Goal: Task Accomplishment & Management: Manage account settings

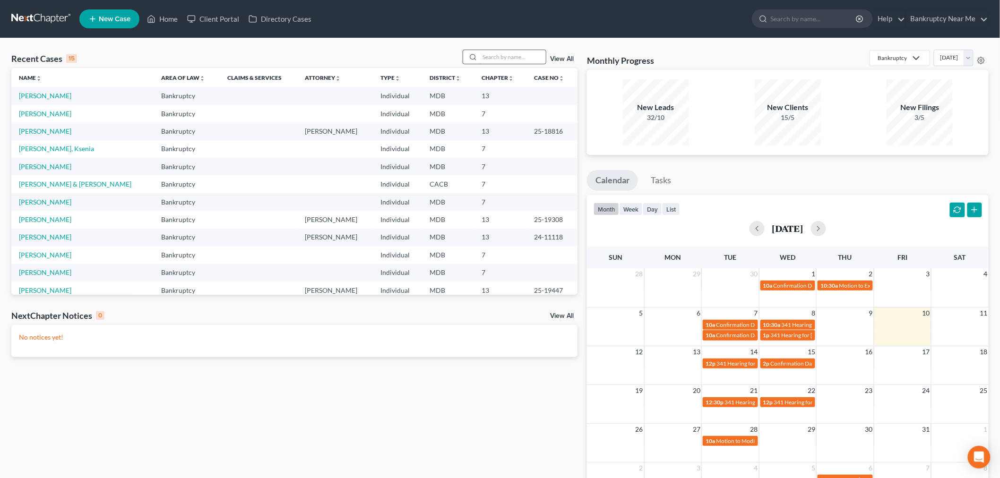
click at [491, 60] on input "search" at bounding box center [513, 57] width 66 height 14
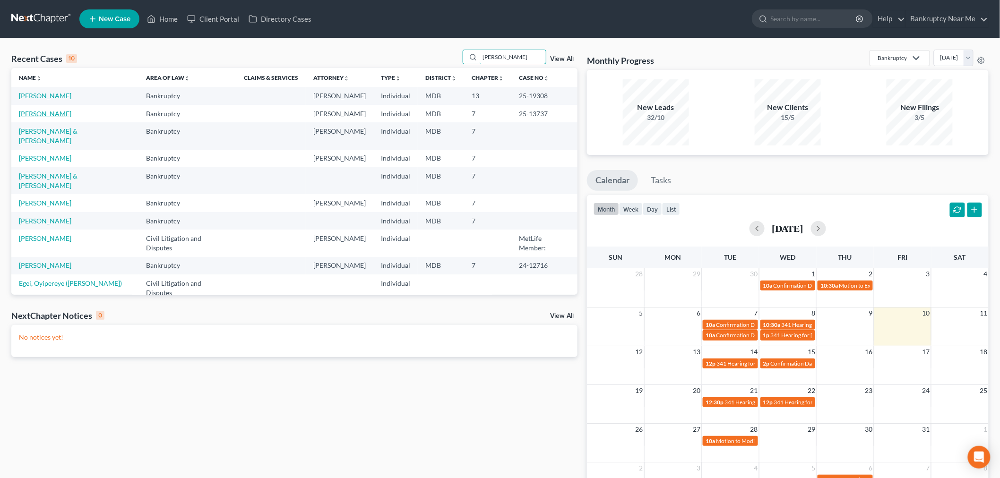
type input "[PERSON_NAME]"
click at [55, 111] on link "[PERSON_NAME]" at bounding box center [45, 114] width 52 height 8
select select "6"
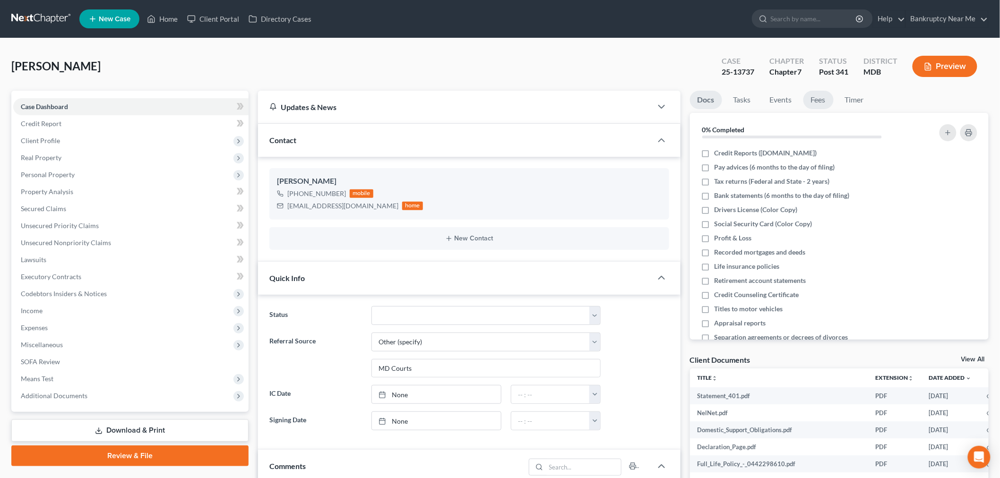
scroll to position [4897, 0]
click at [819, 101] on link "Fees" at bounding box center [819, 100] width 30 height 18
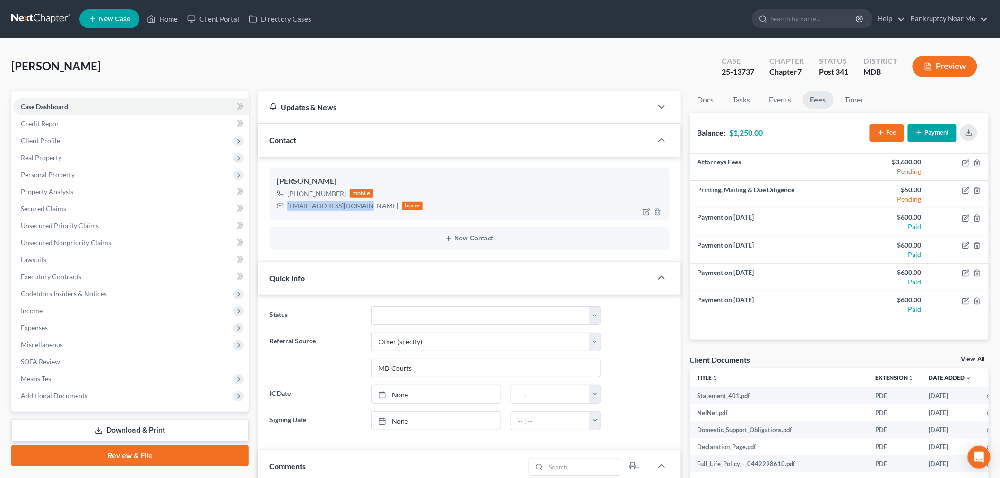
drag, startPoint x: 365, startPoint y: 206, endPoint x: 278, endPoint y: 213, distance: 87.3
click at [278, 213] on div "Mary Shepherd +1 (240) 899-1226 mobile mshepherd585@gmail.com home" at bounding box center [470, 193] width 400 height 51
copy div "mshepherd585@gmail.com"
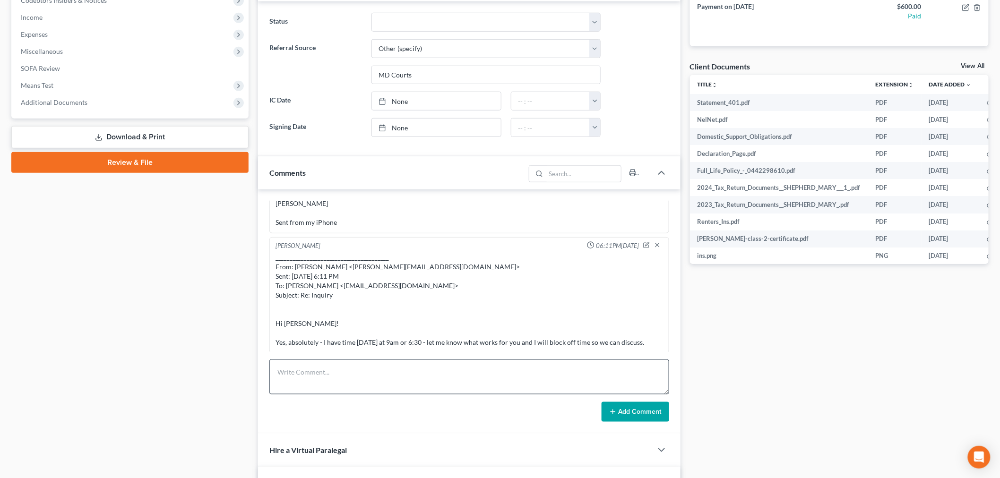
scroll to position [315, 0]
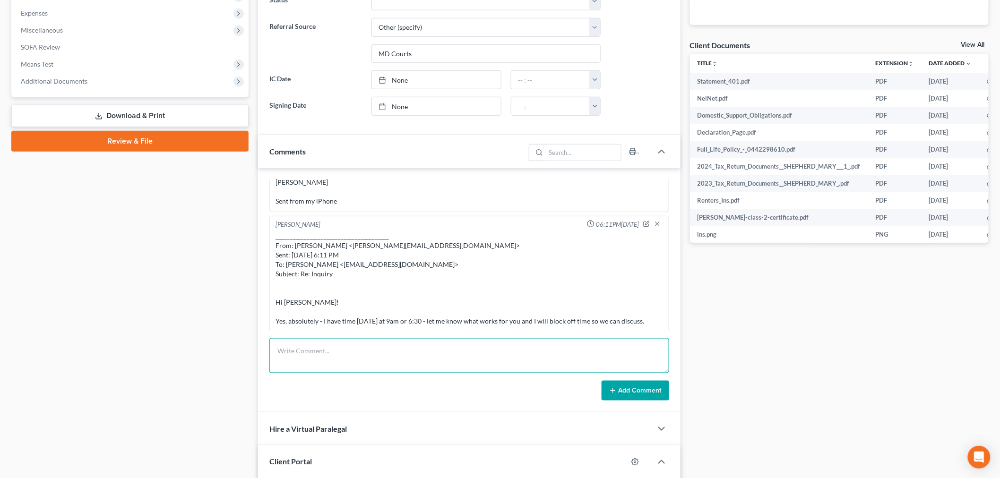
click at [367, 360] on textarea at bounding box center [470, 356] width 400 height 35
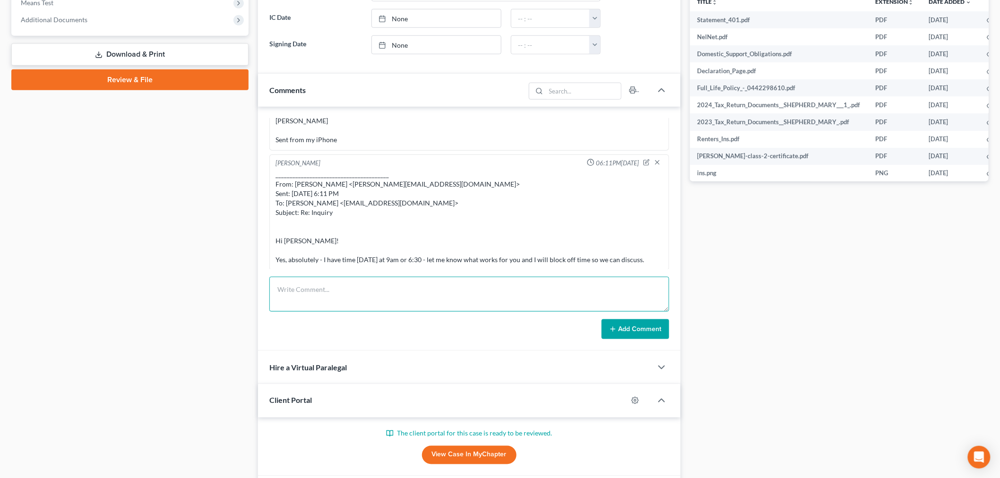
scroll to position [444, 0]
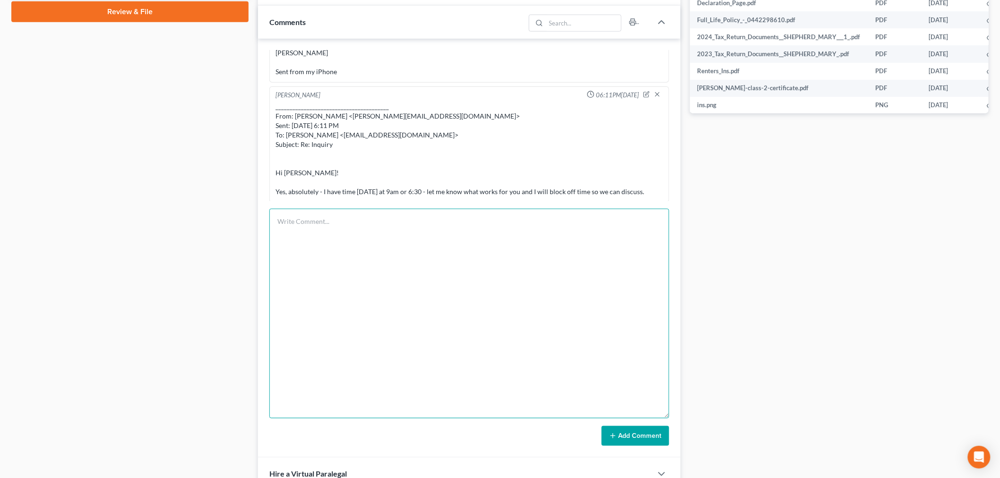
drag, startPoint x: 663, startPoint y: 239, endPoint x: 661, endPoint y: 503, distance: 263.8
click at [661, 478] on html "Home New Case Client Portal Directory Cases Bankruptcy Near Me iris@bankruptcyn…" at bounding box center [500, 104] width 1000 height 1097
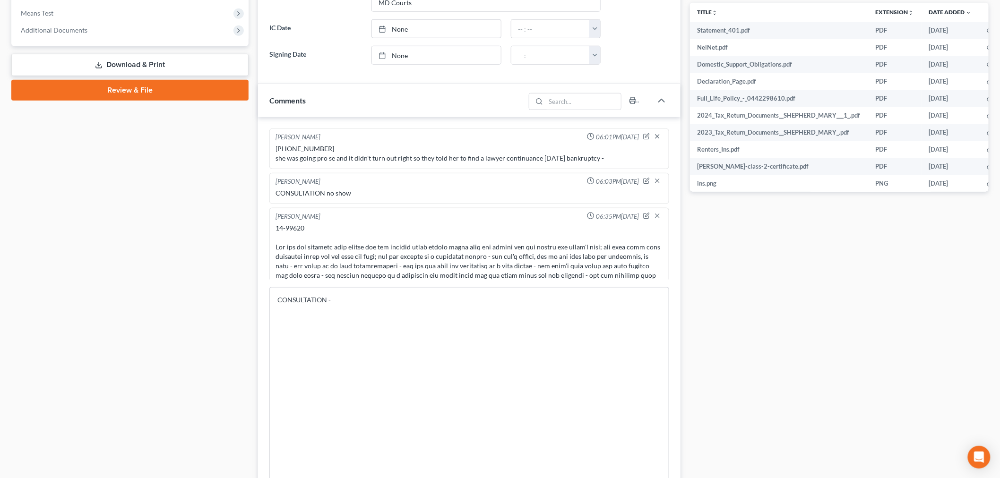
scroll to position [367, 0]
click at [371, 344] on textarea "CONSULTATION -" at bounding box center [470, 435] width 400 height 299
click at [346, 329] on textarea "CONSULTATION - student loans $143k www.fafsa.gov" at bounding box center [470, 435] width 400 height 299
paste textarea "09/19/2011"
click at [318, 343] on textarea "CONSULTATION - student loans $143k www.fafsa.gov took out loans 09/19/2011" at bounding box center [470, 435] width 400 height 299
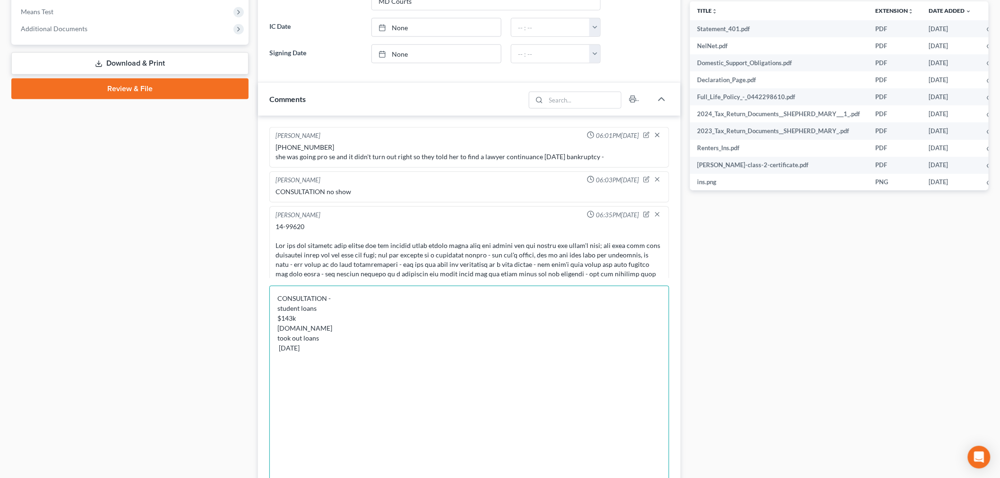
click at [374, 356] on textarea "CONSULTATION - student loans $143k www.fafsa.gov took out loans 09/19/2011" at bounding box center [470, 435] width 400 height 299
click at [446, 352] on textarea "CONSULTATION - student loans $143k www.fafsa.gov took out loans 09/19/2011 - ha…" at bounding box center [470, 435] width 400 height 299
click at [393, 347] on textarea "CONSULTATION - student loans $143k www.fafsa.gov took out loans 09/19/2011 - ha…" at bounding box center [470, 435] width 400 height 299
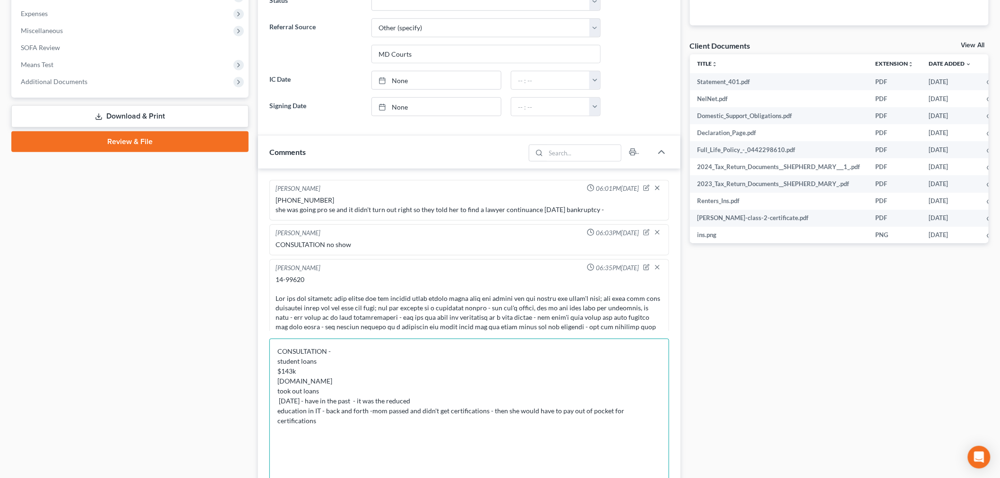
scroll to position [315, 0]
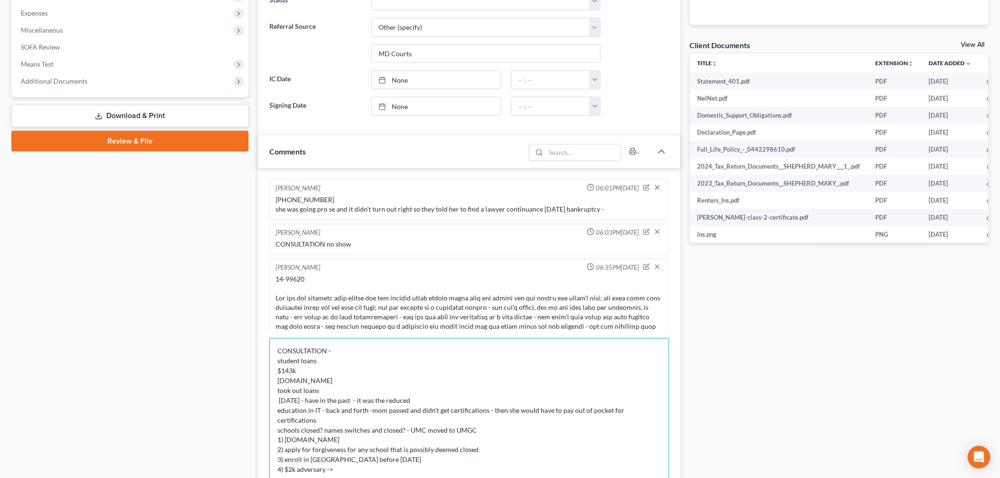
drag, startPoint x: 504, startPoint y: 462, endPoint x: 283, endPoint y: 433, distance: 223.2
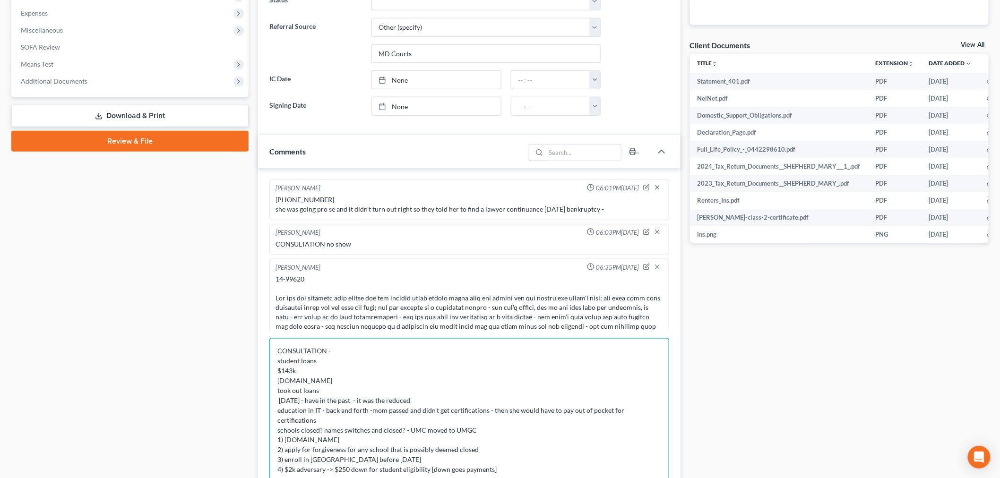
type textarea "CONSULTATION - student loans $143k www.fafsa.gov took out loans 09/19/2011 - ha…"
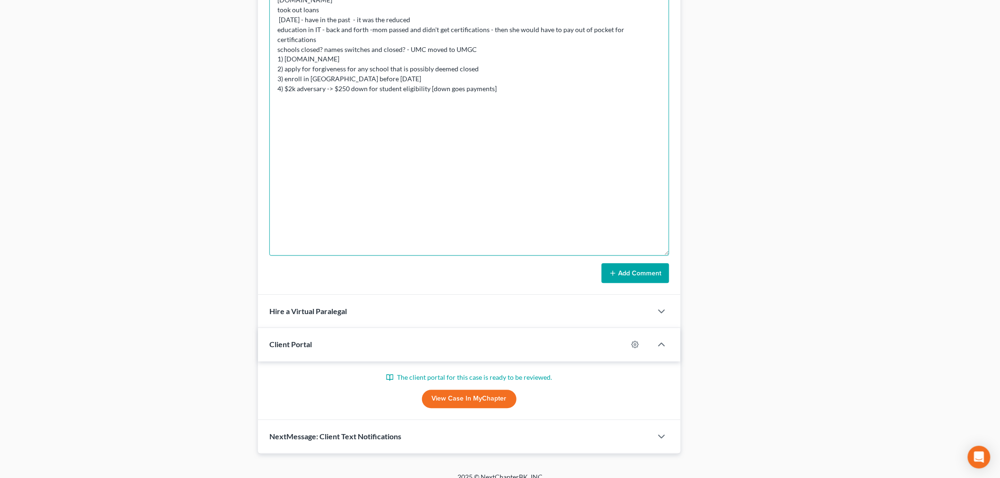
scroll to position [708, 0]
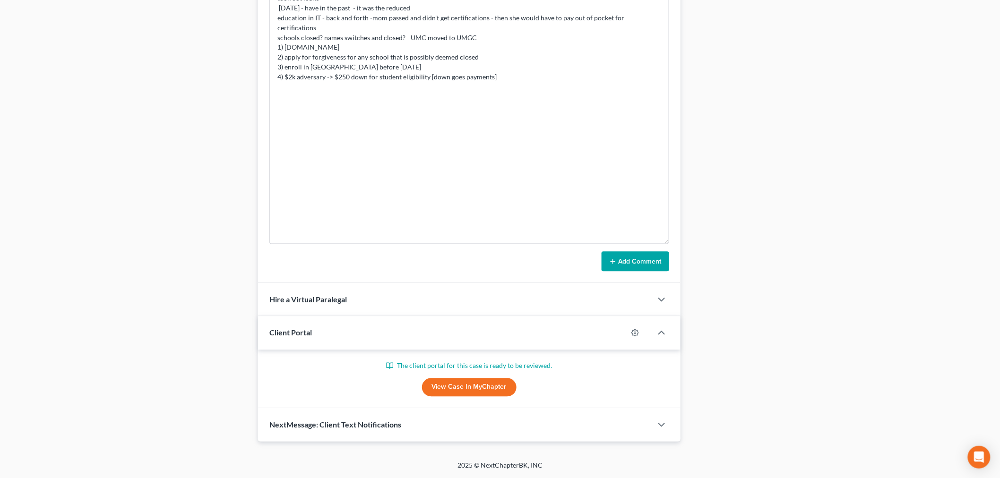
click at [625, 267] on button "Add Comment" at bounding box center [636, 262] width 68 height 20
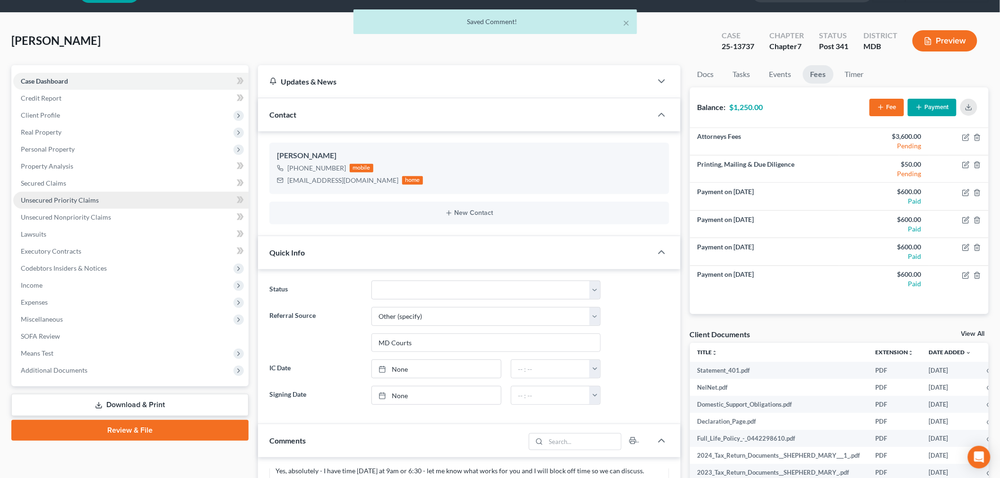
scroll to position [25, 0]
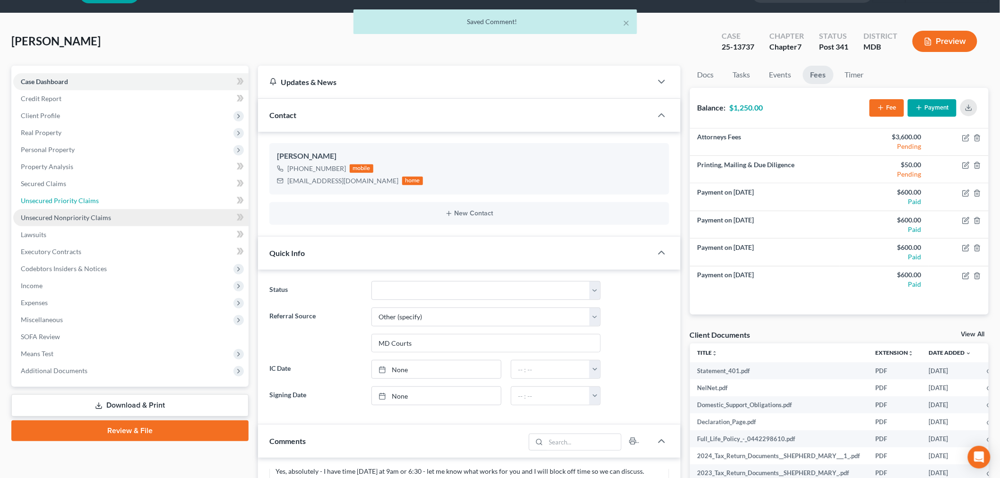
drag, startPoint x: 114, startPoint y: 206, endPoint x: 107, endPoint y: 215, distance: 11.4
click at [114, 206] on link "Unsecured Priority Claims" at bounding box center [130, 200] width 235 height 17
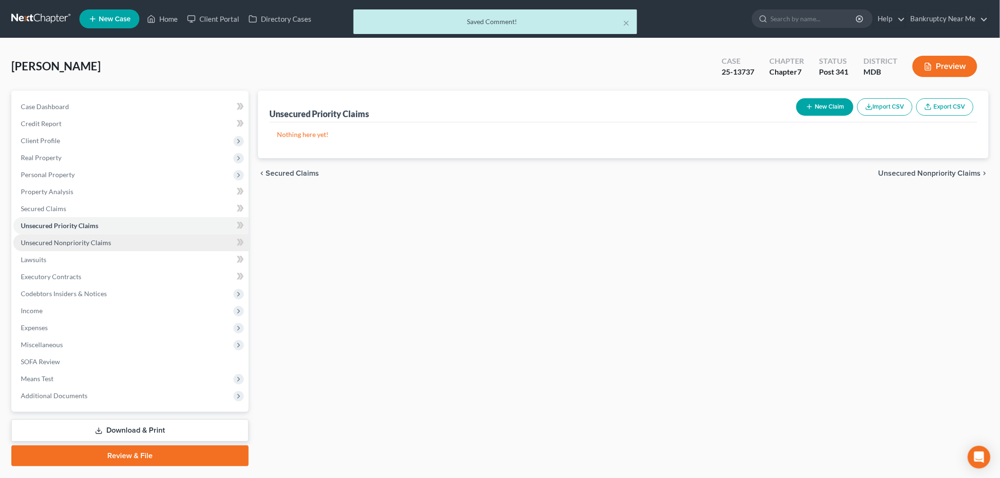
click at [100, 239] on span "Unsecured Nonpriority Claims" at bounding box center [66, 243] width 90 height 8
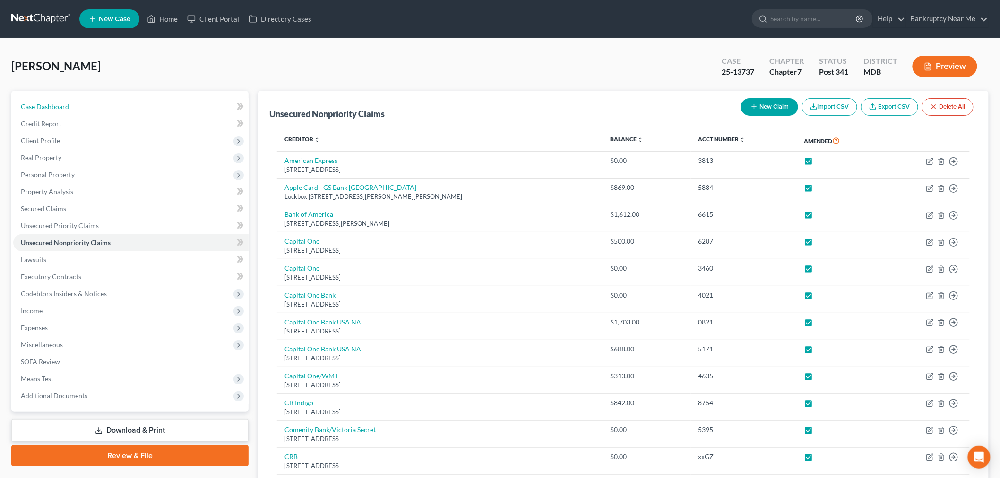
drag, startPoint x: 114, startPoint y: 103, endPoint x: 175, endPoint y: 82, distance: 64.2
click at [114, 103] on link "Case Dashboard" at bounding box center [130, 106] width 235 height 17
select select "6"
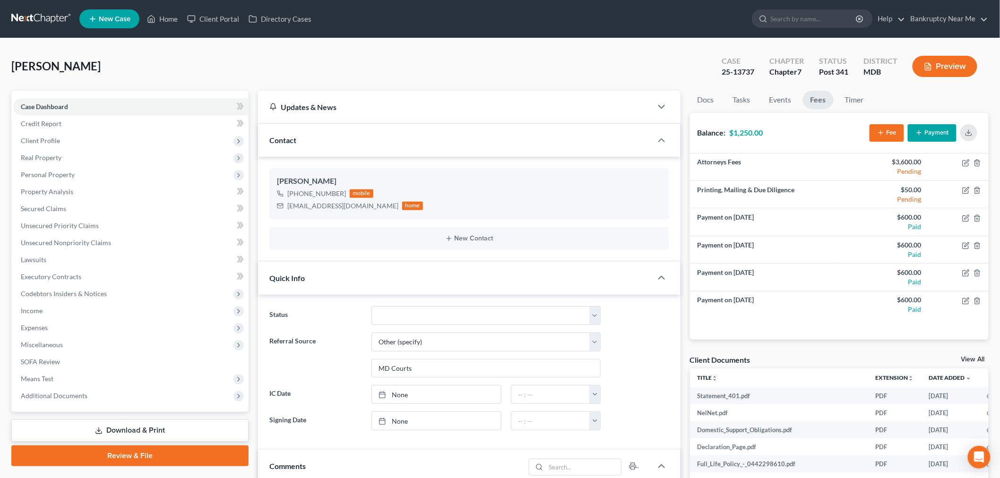
scroll to position [5037, 0]
drag, startPoint x: 82, startPoint y: 136, endPoint x: 88, endPoint y: 141, distance: 8.4
click at [82, 136] on span "Client Profile" at bounding box center [130, 140] width 235 height 17
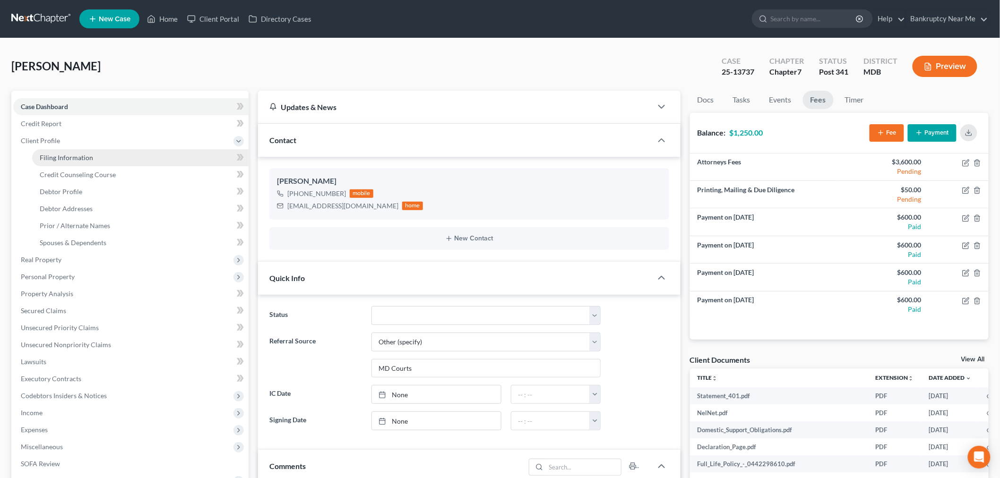
click at [94, 155] on link "Filing Information" at bounding box center [140, 157] width 217 height 17
select select "1"
select select "0"
select select "21"
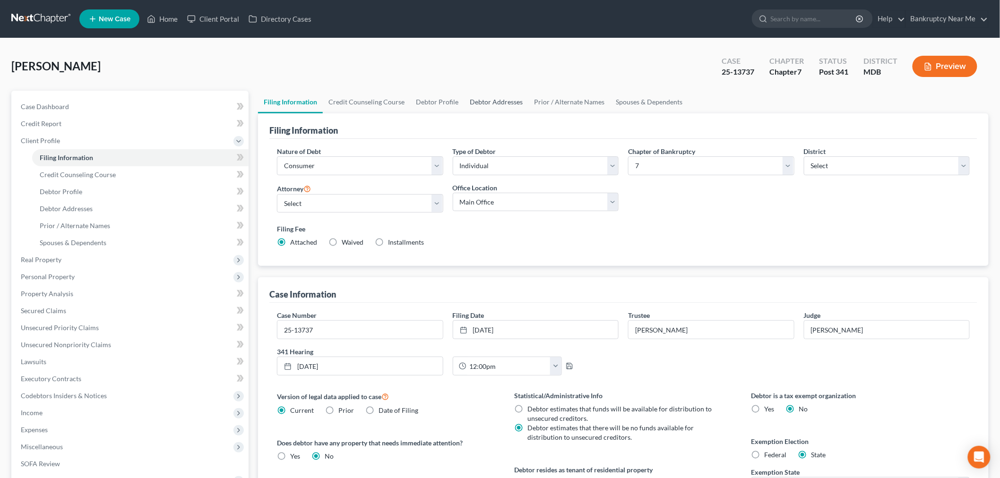
click at [464, 102] on link "Debtor Addresses" at bounding box center [496, 102] width 64 height 23
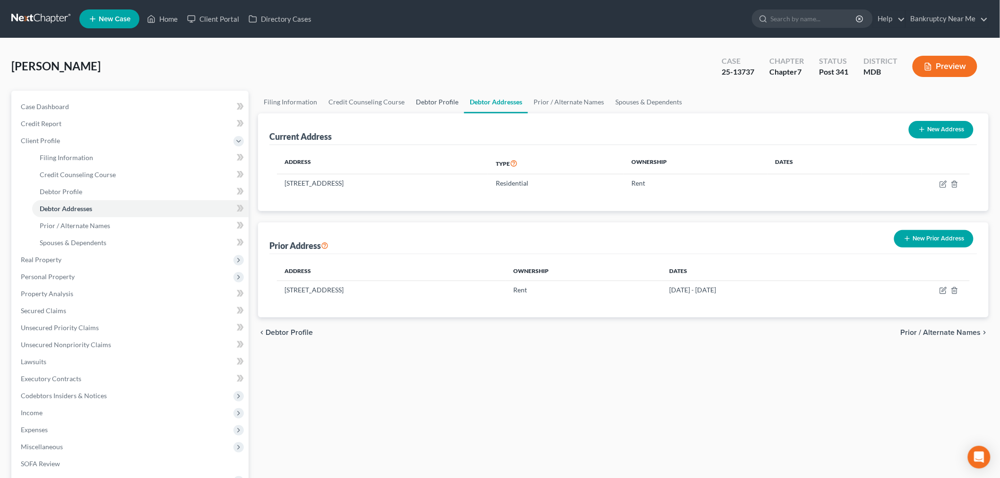
click at [426, 104] on link "Debtor Profile" at bounding box center [437, 102] width 54 height 23
select select "0"
select select "2"
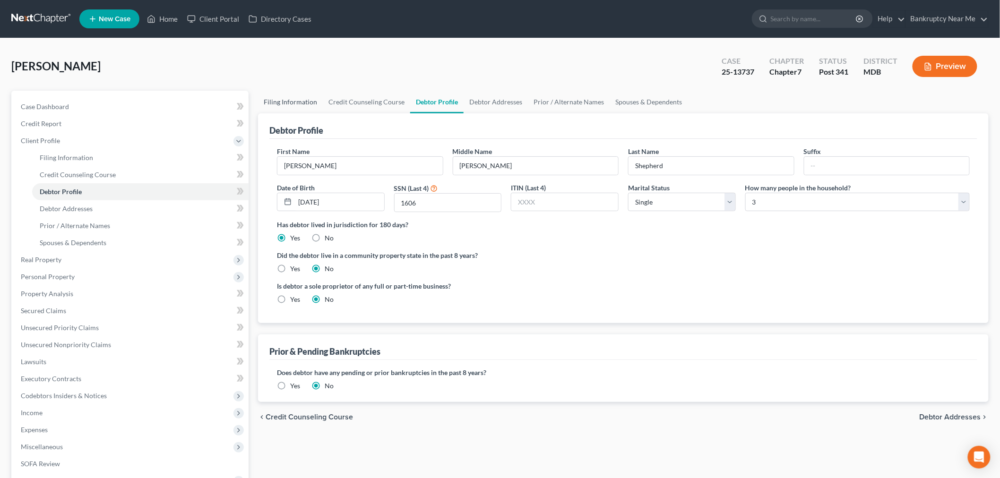
click at [301, 109] on link "Filing Information" at bounding box center [290, 102] width 65 height 23
select select "1"
select select "0"
select select "38"
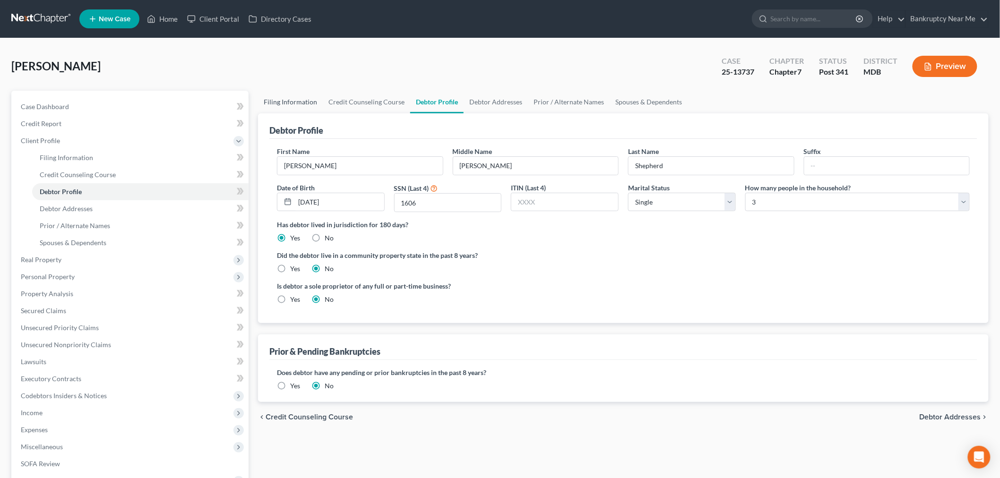
select select "0"
select select "21"
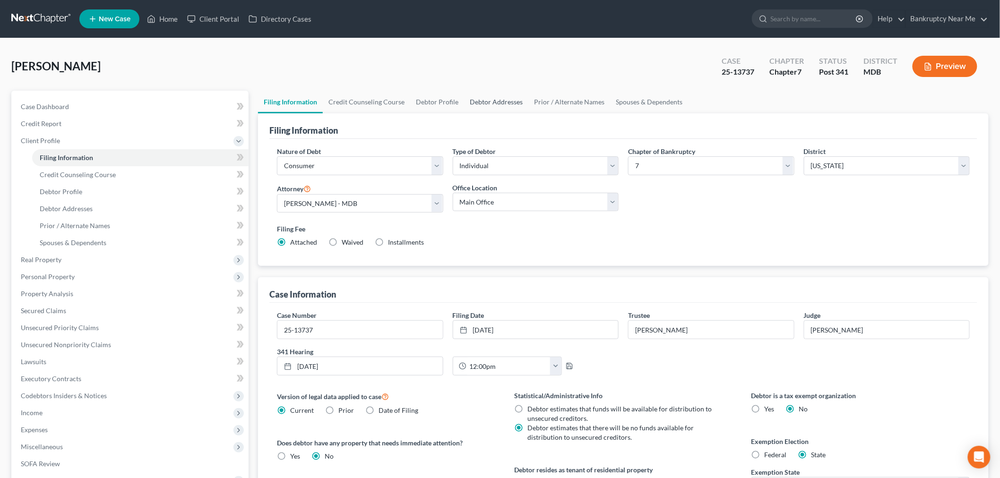
click at [490, 98] on link "Debtor Addresses" at bounding box center [496, 102] width 64 height 23
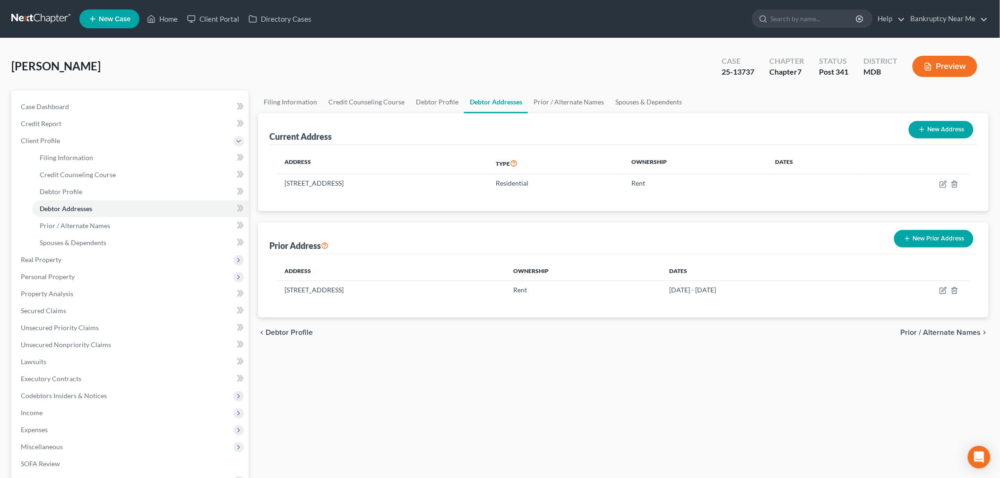
drag, startPoint x: 464, startPoint y: 183, endPoint x: 275, endPoint y: 183, distance: 189.1
click at [275, 183] on div "Address Type Ownership Dates 18856 Bent Willow Circle, Apt 911, Germantown, MD …" at bounding box center [624, 178] width 708 height 66
click at [464, 158] on th "Address" at bounding box center [382, 164] width 211 height 22
drag, startPoint x: 465, startPoint y: 177, endPoint x: 284, endPoint y: 182, distance: 181.2
click at [284, 182] on td "18856 Bent Willow Circle, Apt 911, Germantown, MD 20874" at bounding box center [382, 183] width 211 height 18
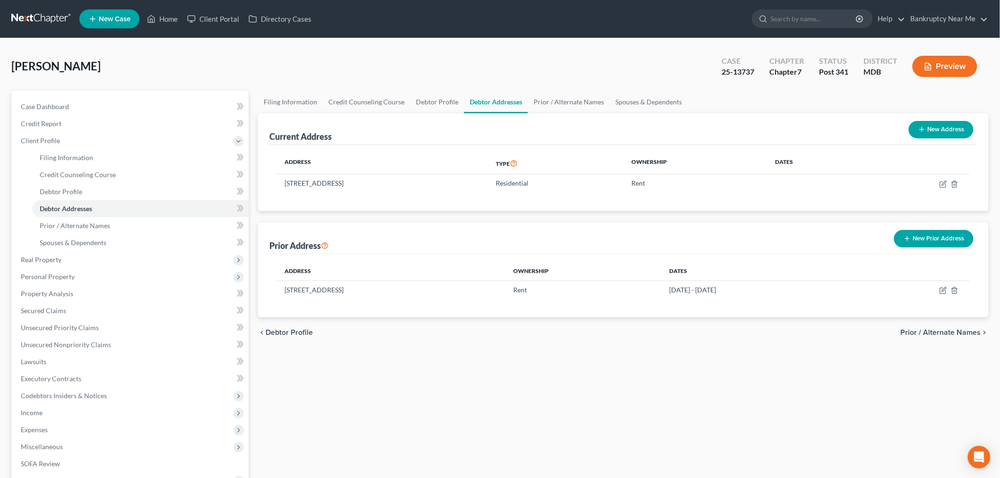
copy td "18856 Bent Willow Circle, Apt 911, Germantown, MD 20874"
drag, startPoint x: 114, startPoint y: 107, endPoint x: 154, endPoint y: 107, distance: 39.7
click at [114, 107] on link "Case Dashboard" at bounding box center [130, 106] width 235 height 17
select select "6"
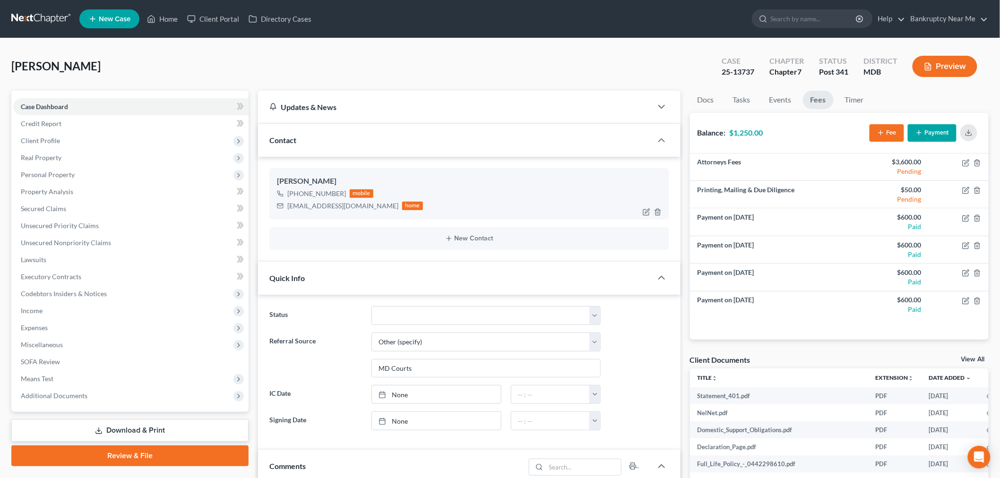
scroll to position [5037, 0]
drag, startPoint x: 367, startPoint y: 206, endPoint x: 346, endPoint y: 191, distance: 25.7
click at [267, 214] on div "Mary Shepherd +1 (240) 899-1226 mobile mshepherd585@gmail.com home New Contact" at bounding box center [469, 209] width 423 height 104
copy div "mshepherd585@gmail.com"
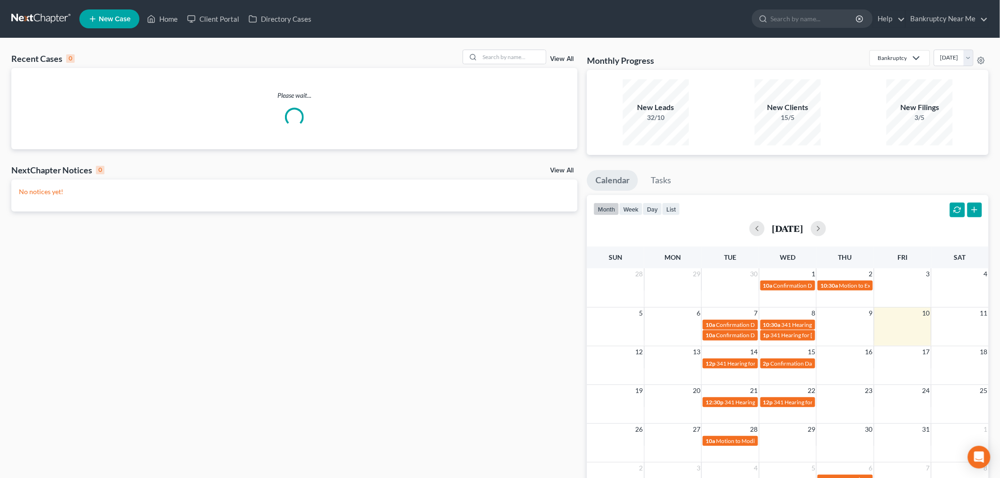
click at [503, 48] on div "Recent Cases 0 View All Please wait... NextChapter Notices 0 View All No notice…" at bounding box center [500, 283] width 1000 height 491
click at [499, 51] on input "search" at bounding box center [513, 57] width 66 height 14
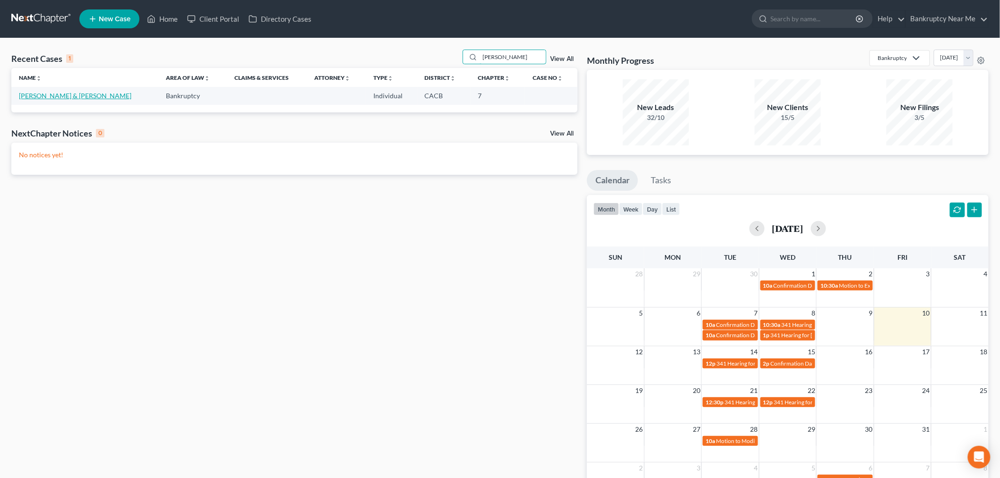
type input "juan"
click at [51, 95] on link "[PERSON_NAME] & [PERSON_NAME]" at bounding box center [75, 96] width 113 height 8
select select "4"
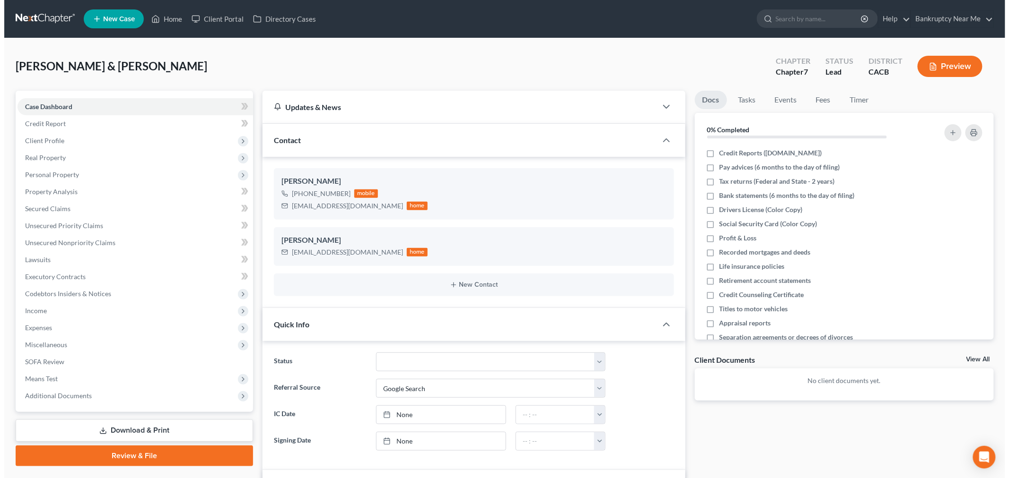
scroll to position [834, 0]
click at [463, 357] on select "Discharged Discharged & Reported Discharge Litigation Dismissal Notice Dismisse…" at bounding box center [486, 362] width 229 height 19
select select "9"
click at [372, 353] on select "Discharged Discharged & Reported Discharge Litigation Dismissal Notice Dismisse…" at bounding box center [486, 362] width 229 height 19
click at [816, 98] on link "Fees" at bounding box center [819, 100] width 30 height 18
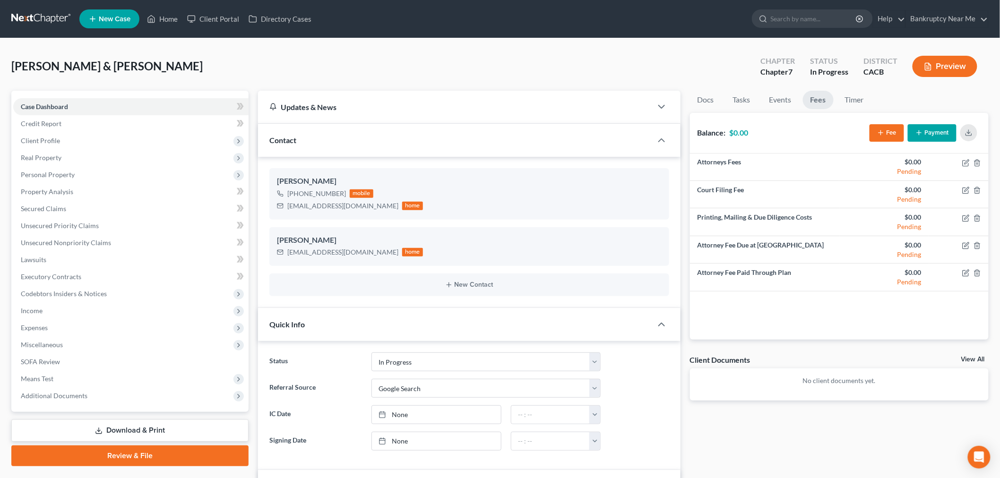
click at [931, 124] on button "Payment" at bounding box center [932, 132] width 49 height 17
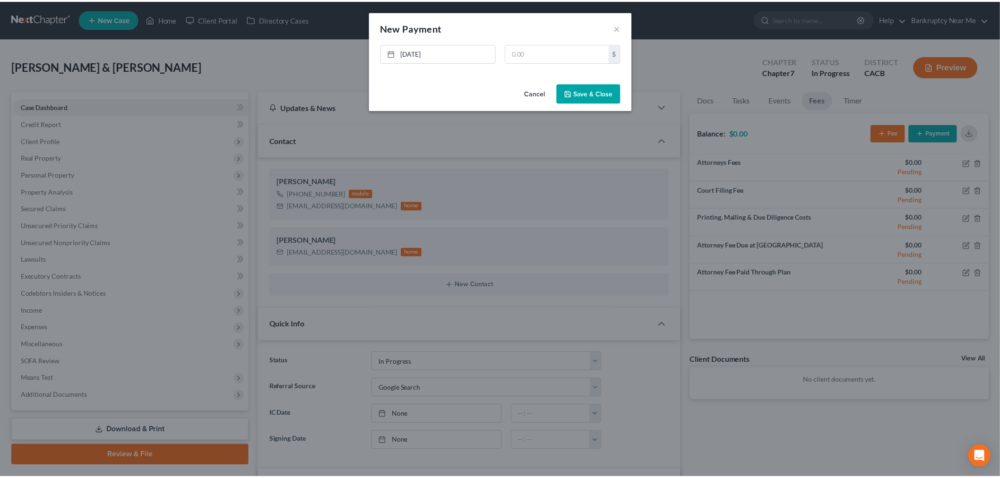
scroll to position [825, 0]
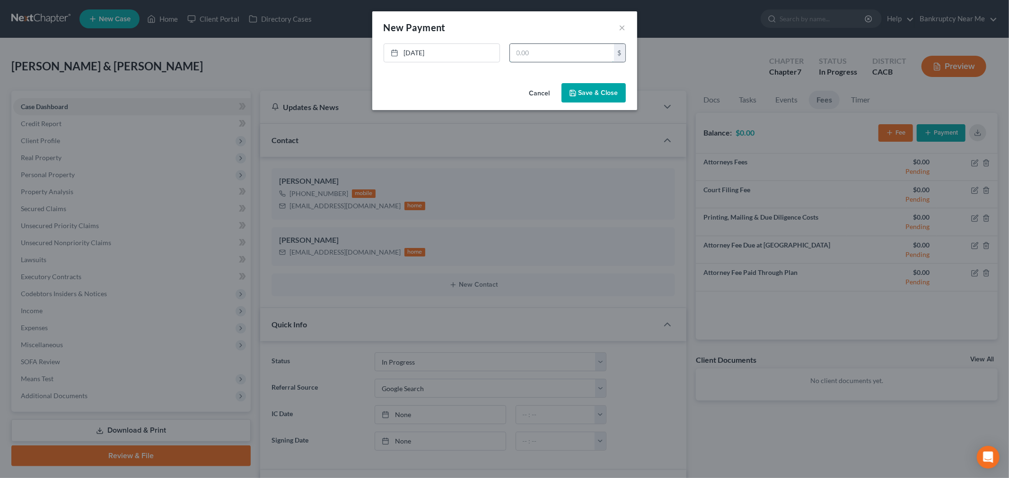
click at [544, 55] on input "text" at bounding box center [562, 53] width 104 height 18
type input "500"
click at [573, 86] on button "Save & Close" at bounding box center [593, 93] width 64 height 20
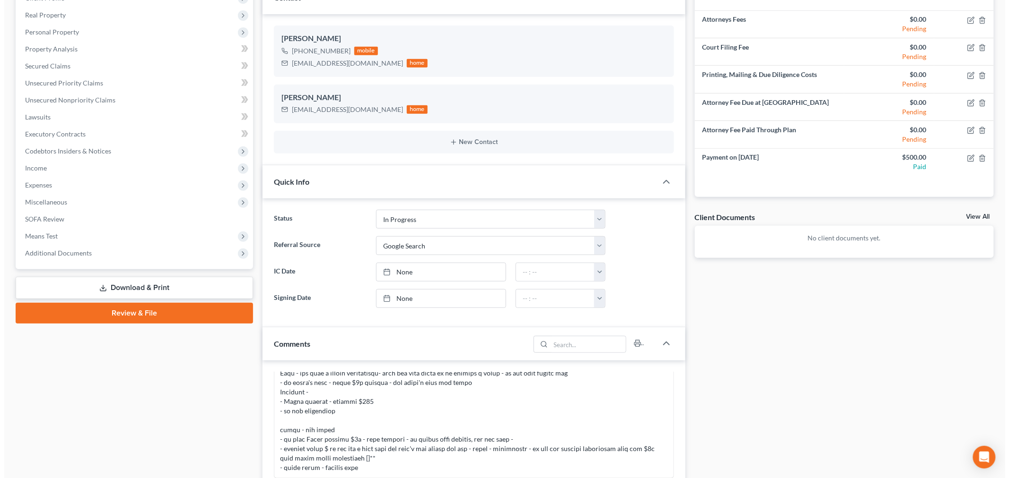
scroll to position [0, 0]
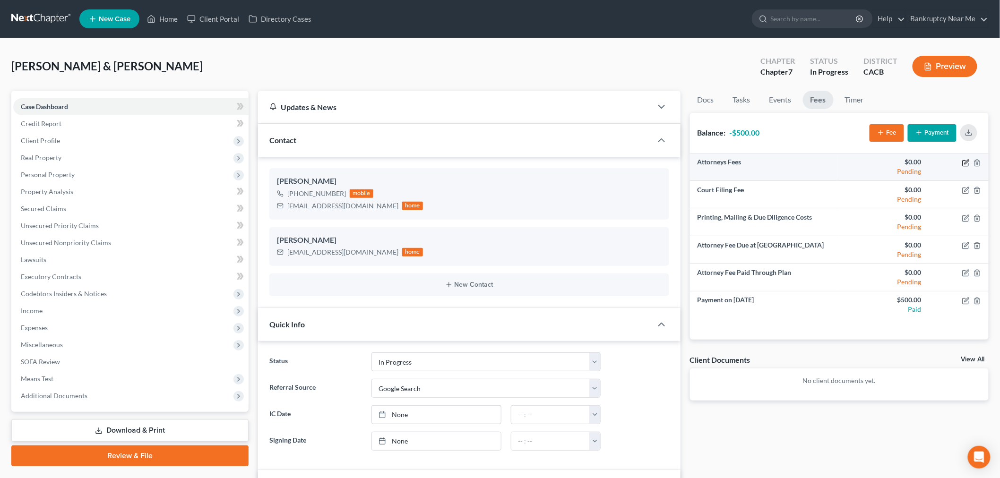
click at [963, 162] on icon "button" at bounding box center [966, 163] width 6 height 6
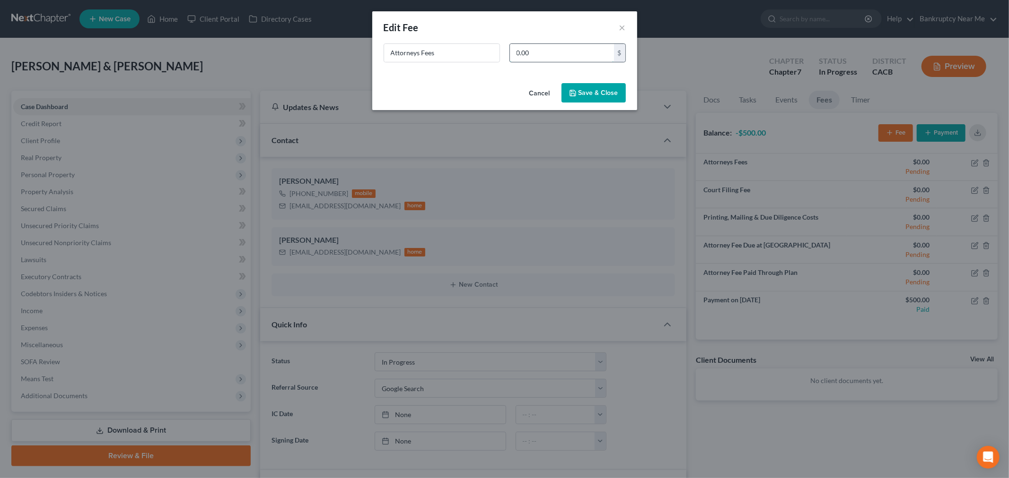
click at [572, 54] on input "0.00" at bounding box center [562, 53] width 104 height 18
type input "1,100"
click at [587, 91] on button "Save & Close" at bounding box center [593, 93] width 64 height 20
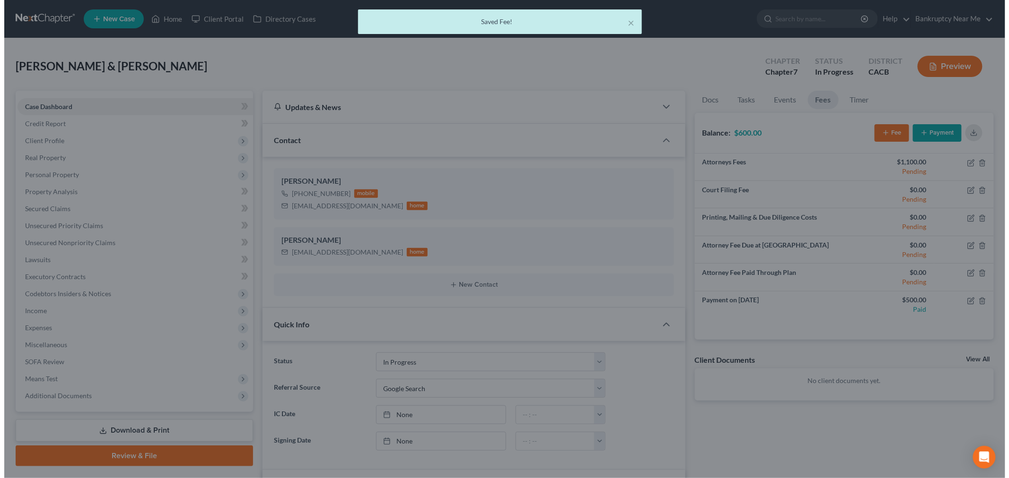
scroll to position [834, 0]
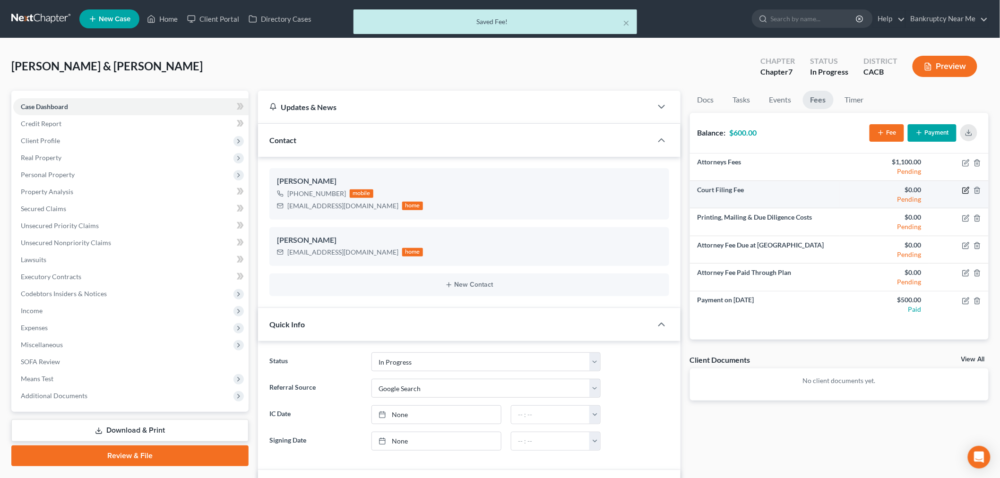
click at [966, 192] on icon "button" at bounding box center [967, 191] width 8 height 8
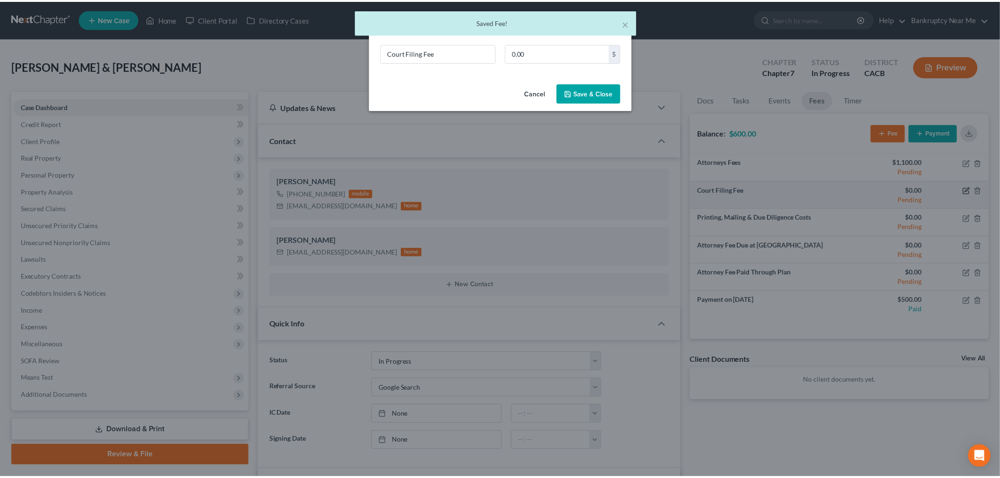
scroll to position [824, 0]
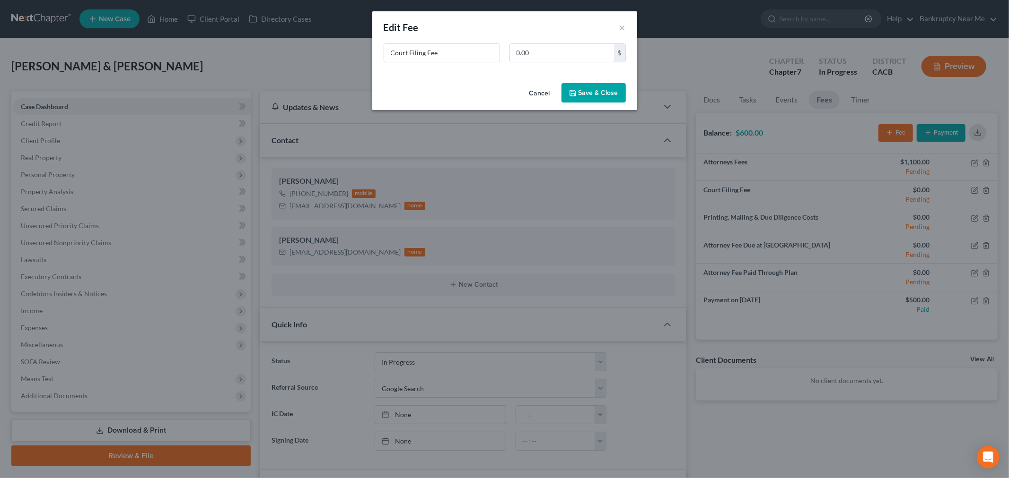
click at [552, 41] on div "New Fee Edit Fee ×" at bounding box center [504, 27] width 265 height 32
click at [552, 42] on div "New Fee Edit Fee ×" at bounding box center [504, 27] width 265 height 32
click at [557, 52] on input "0.00" at bounding box center [562, 53] width 104 height 18
type input "338"
click at [609, 87] on button "Save & Close" at bounding box center [593, 93] width 64 height 20
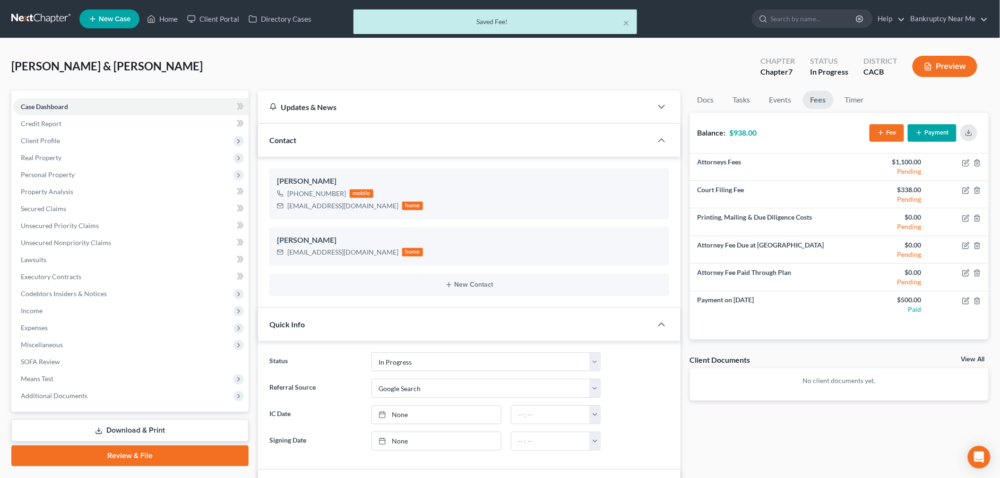
click at [934, 138] on button "Payment" at bounding box center [932, 132] width 49 height 17
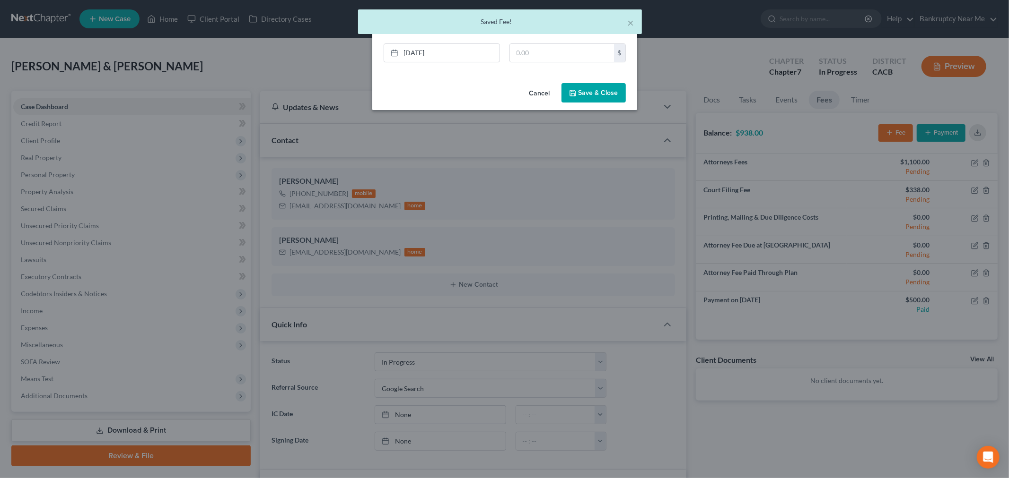
click at [635, 26] on div "× Saved Fee!" at bounding box center [500, 21] width 284 height 25
click at [632, 22] on button "×" at bounding box center [630, 22] width 7 height 11
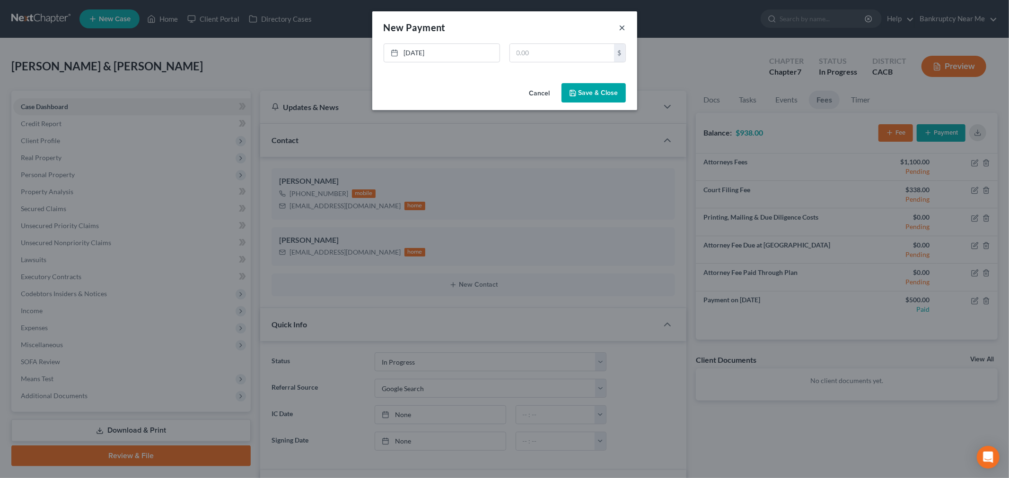
click at [623, 26] on button "×" at bounding box center [622, 27] width 7 height 11
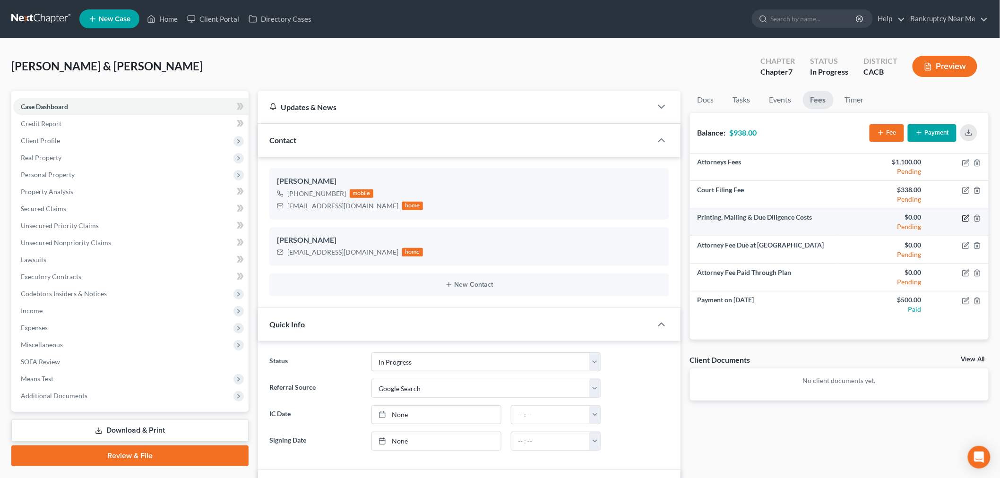
click at [967, 219] on icon "button" at bounding box center [967, 219] width 8 height 8
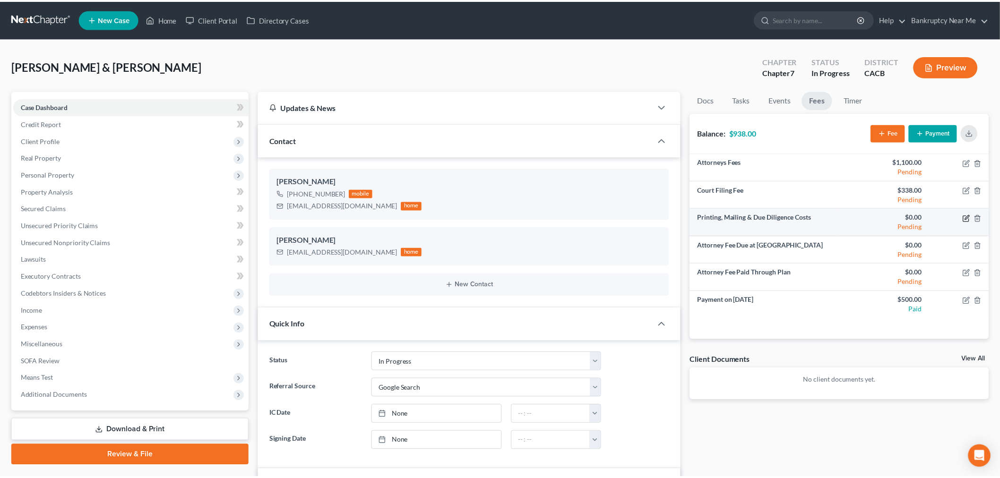
scroll to position [824, 0]
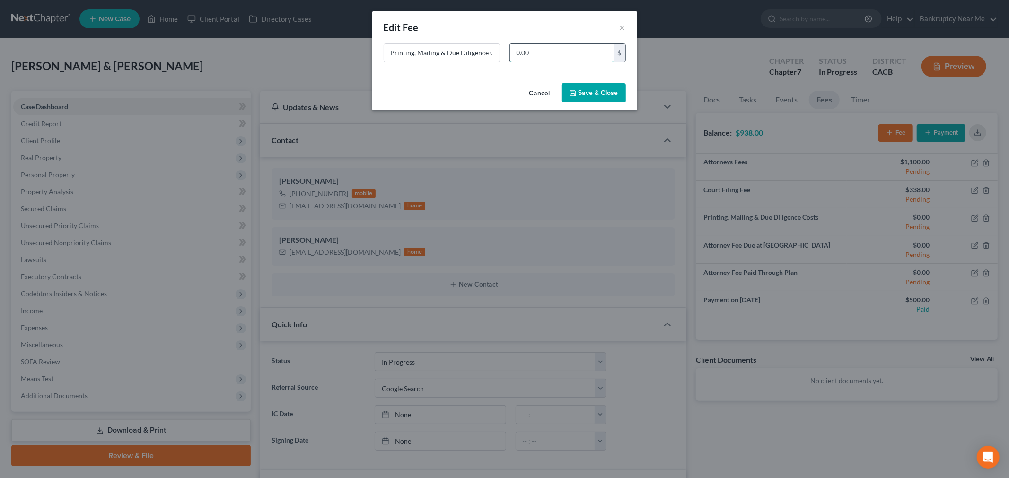
click at [583, 51] on input "0.00" at bounding box center [562, 53] width 104 height 18
type input "12"
click at [589, 93] on button "Save & Close" at bounding box center [593, 93] width 64 height 20
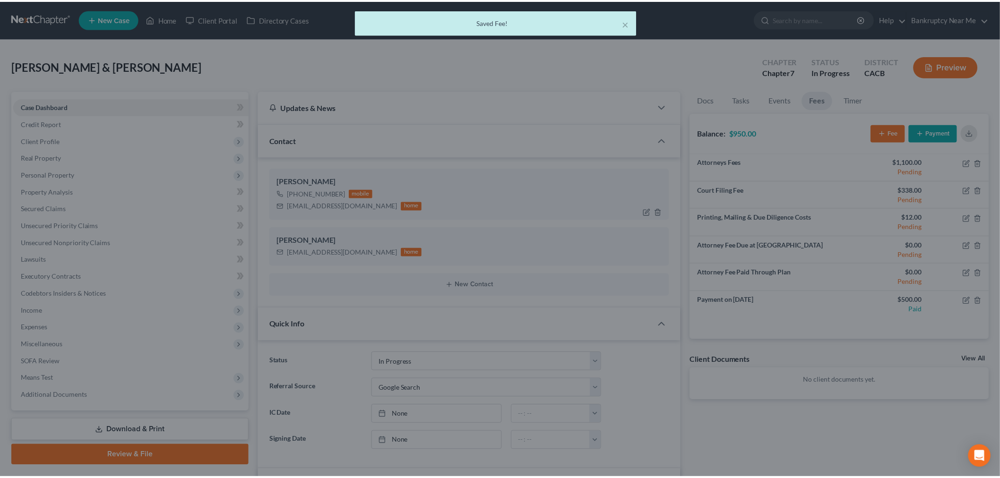
scroll to position [834, 0]
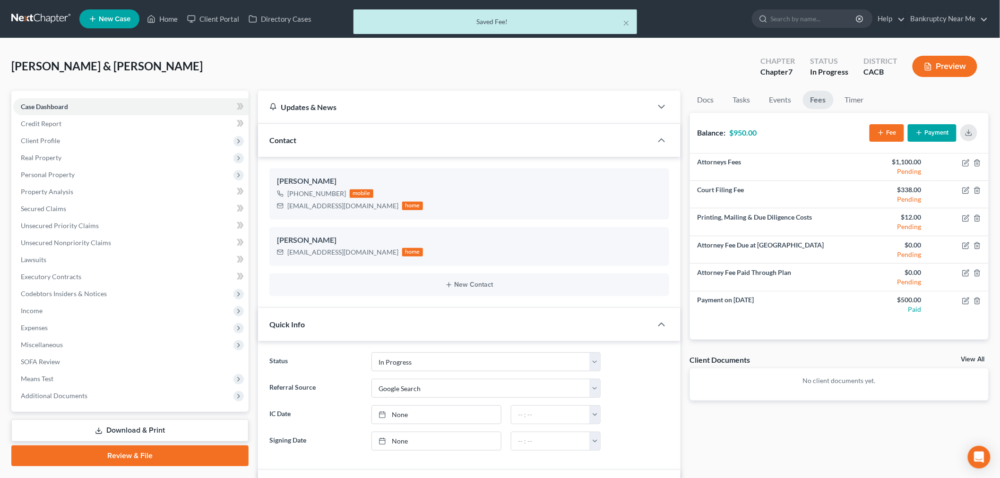
click at [644, 73] on div "Monge, Juan & Elizabeth Upgraded Chapter Chapter 7 Status In Progress District …" at bounding box center [500, 70] width 978 height 41
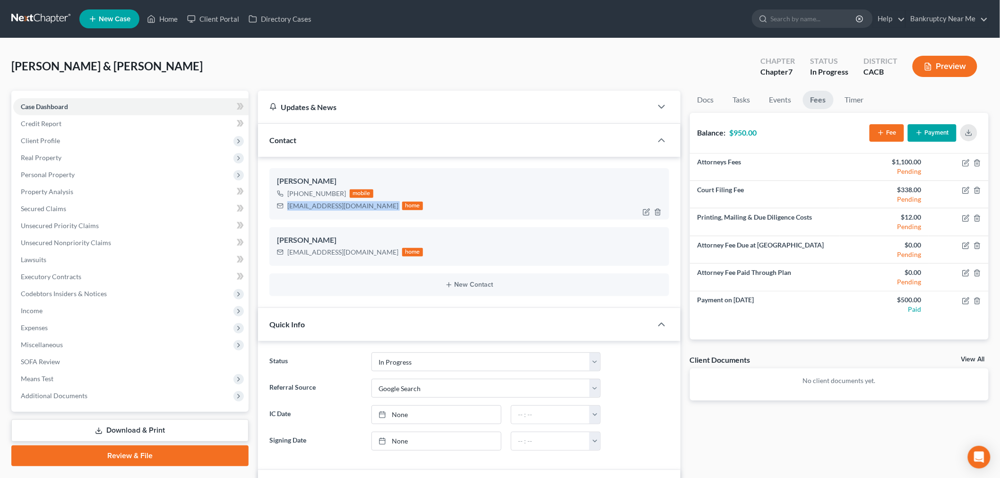
drag, startPoint x: 370, startPoint y: 203, endPoint x: 281, endPoint y: 210, distance: 89.2
click at [281, 210] on div "juanmonge624@gmail.com home" at bounding box center [350, 206] width 146 height 12
copy div "juanmonge624@gmail.com"
drag, startPoint x: 374, startPoint y: 252, endPoint x: 287, endPoint y: 257, distance: 88.1
click at [282, 258] on div "Elizabeth Monge elizabeth18marti@yahoo.com home" at bounding box center [470, 246] width 400 height 39
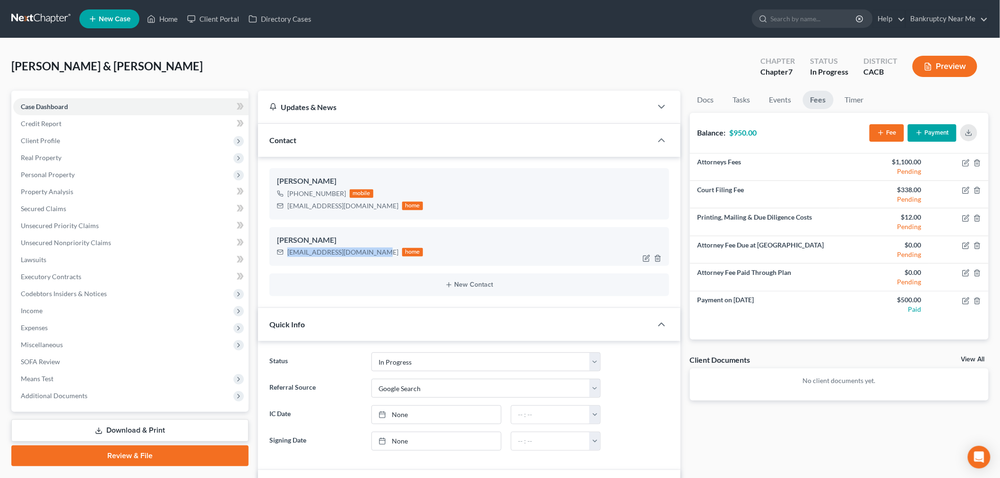
copy div "elizabeth18marti@yahoo.com"
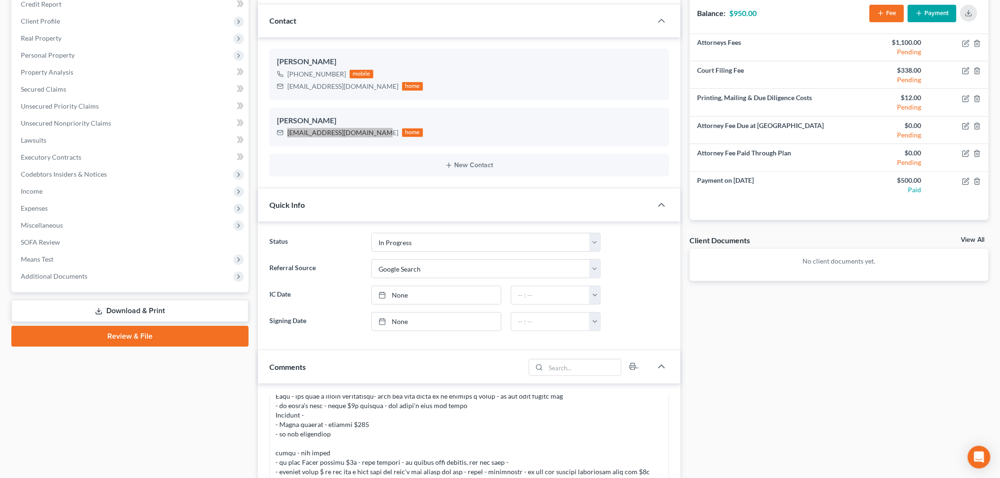
scroll to position [315, 0]
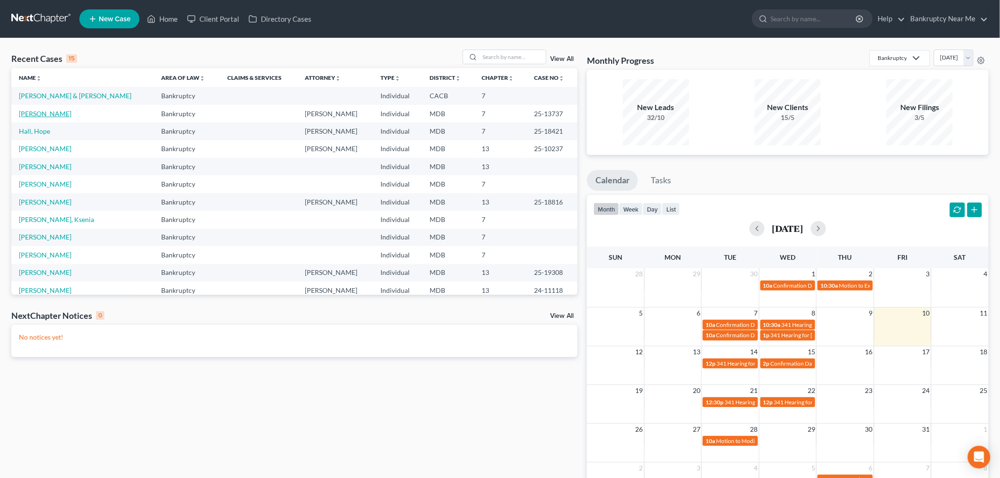
click at [55, 115] on link "[PERSON_NAME]" at bounding box center [45, 114] width 52 height 8
select select "6"
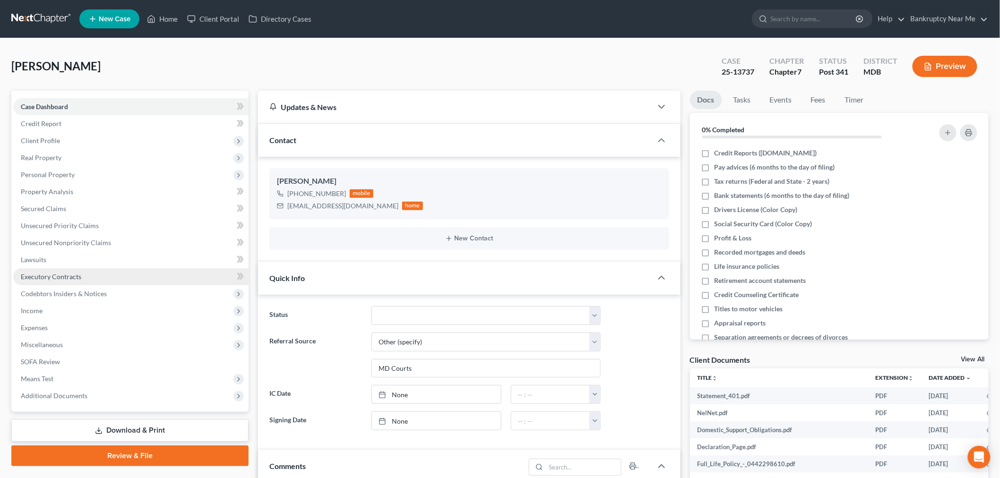
scroll to position [4897, 0]
click at [83, 243] on span "Unsecured Nonpriority Claims" at bounding box center [66, 243] width 90 height 8
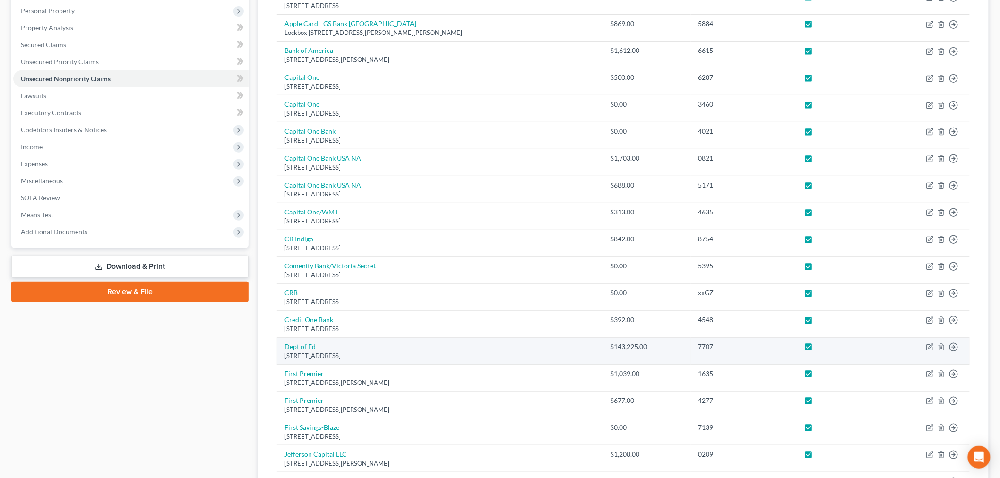
scroll to position [7, 0]
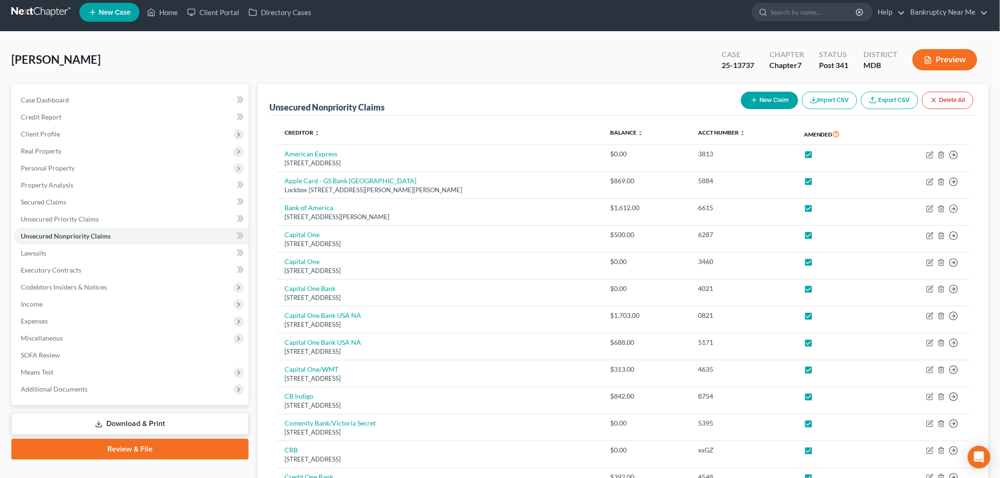
click at [938, 57] on button "Preview" at bounding box center [945, 59] width 65 height 21
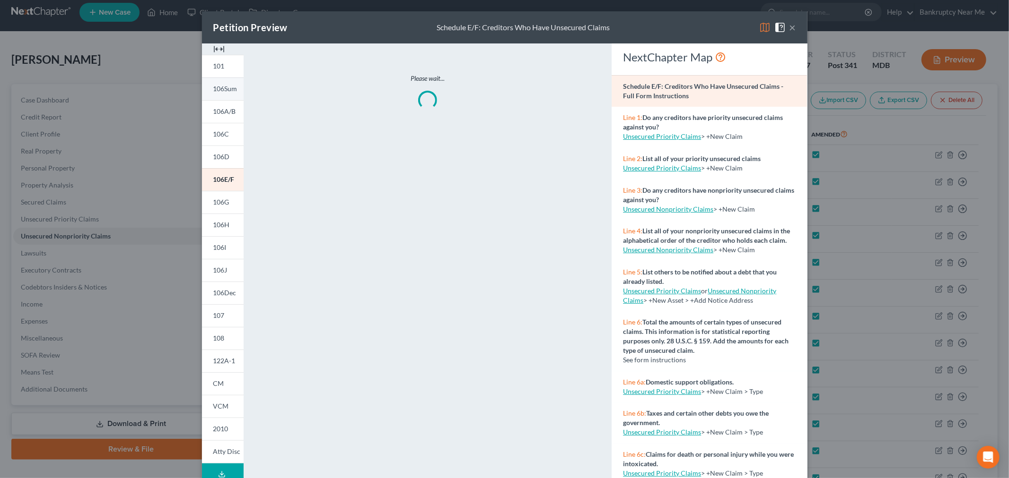
click at [217, 87] on span "106Sum" at bounding box center [225, 89] width 24 height 8
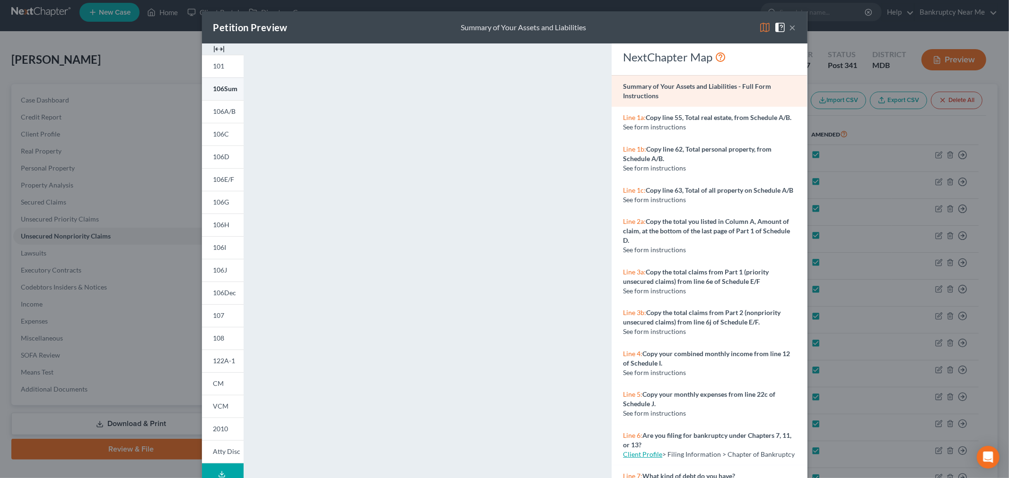
click at [213, 88] on span "106Sum" at bounding box center [225, 89] width 25 height 8
click at [759, 22] on img at bounding box center [764, 27] width 11 height 11
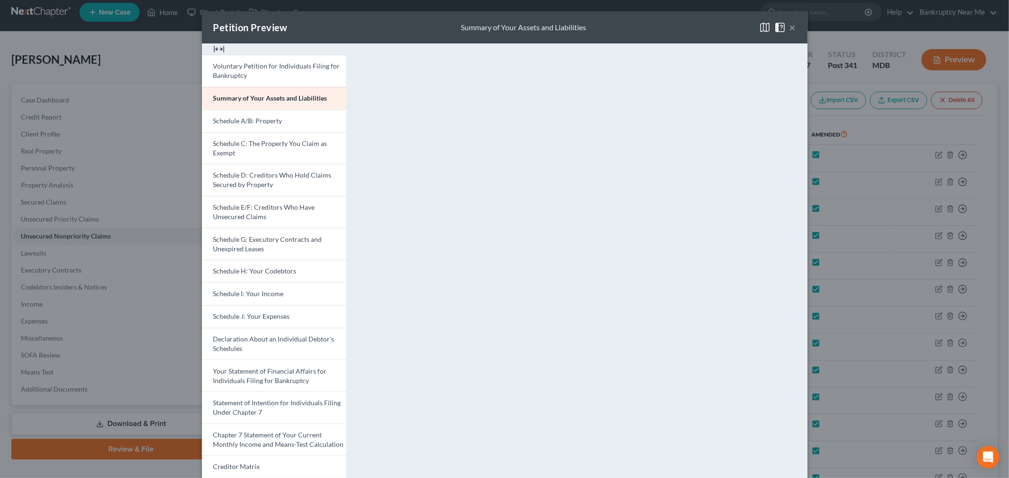
click at [789, 27] on button "×" at bounding box center [792, 27] width 7 height 11
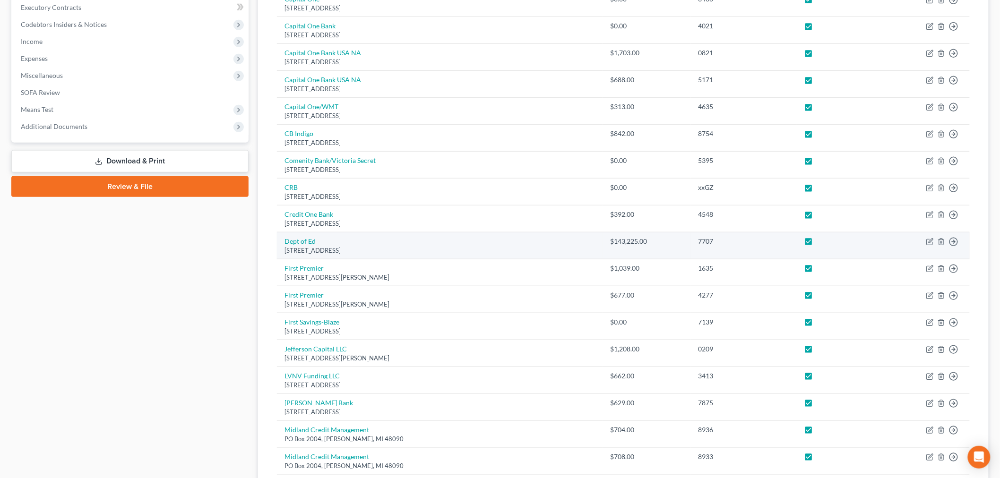
scroll to position [374, 0]
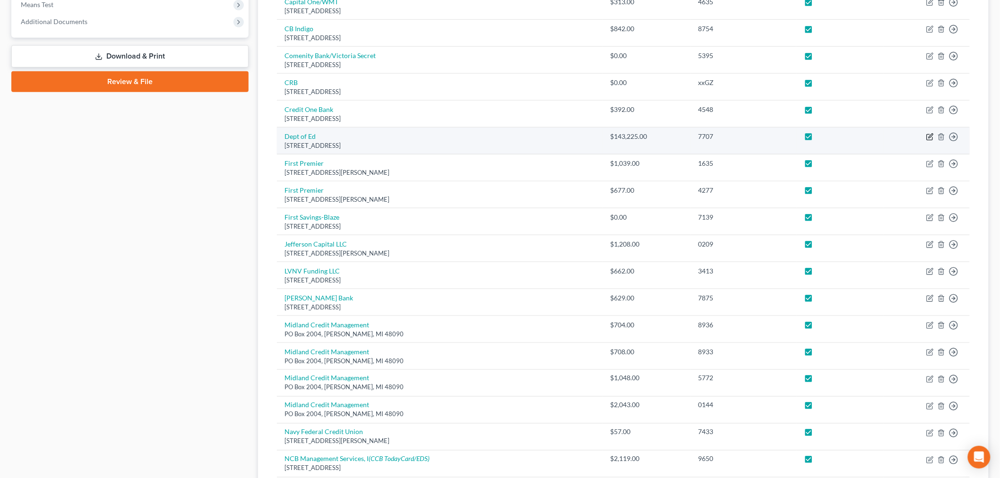
click at [929, 137] on icon "button" at bounding box center [931, 137] width 8 height 8
select select "30"
select select "17"
select select "0"
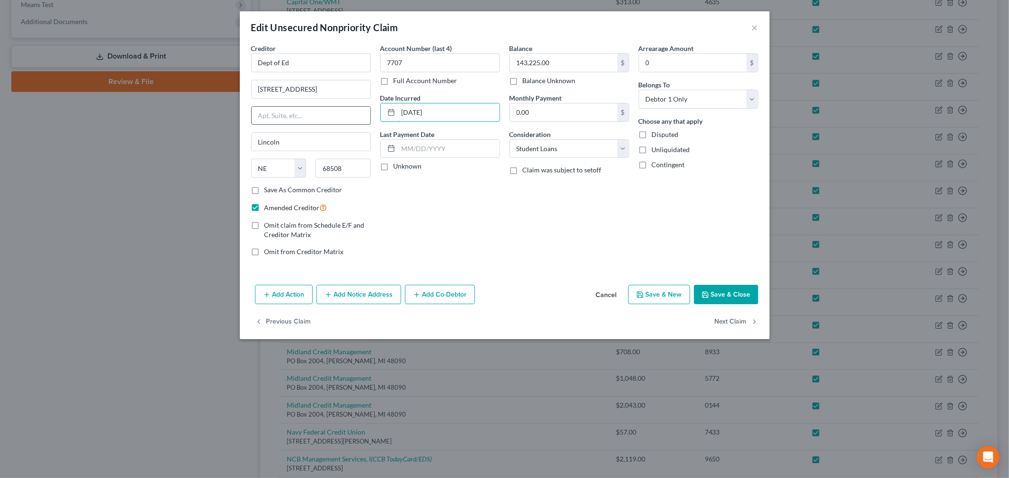
drag, startPoint x: 456, startPoint y: 114, endPoint x: 355, endPoint y: 114, distance: 101.7
click at [355, 114] on div "Creditor * Dept of Ed 121 S 13th Street Lincoln State AL AK AR AZ CA CO CT DE D…" at bounding box center [504, 153] width 516 height 221
click at [725, 304] on button "Save & Close" at bounding box center [726, 295] width 64 height 20
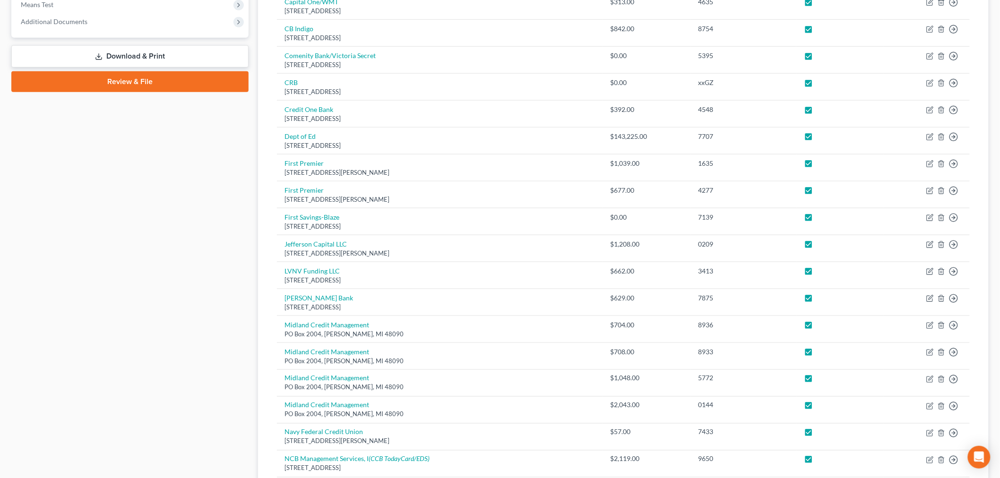
click at [128, 178] on div "Case Dashboard Payments Invoices Payments Payments Credit Report Client Profile" at bounding box center [130, 184] width 247 height 936
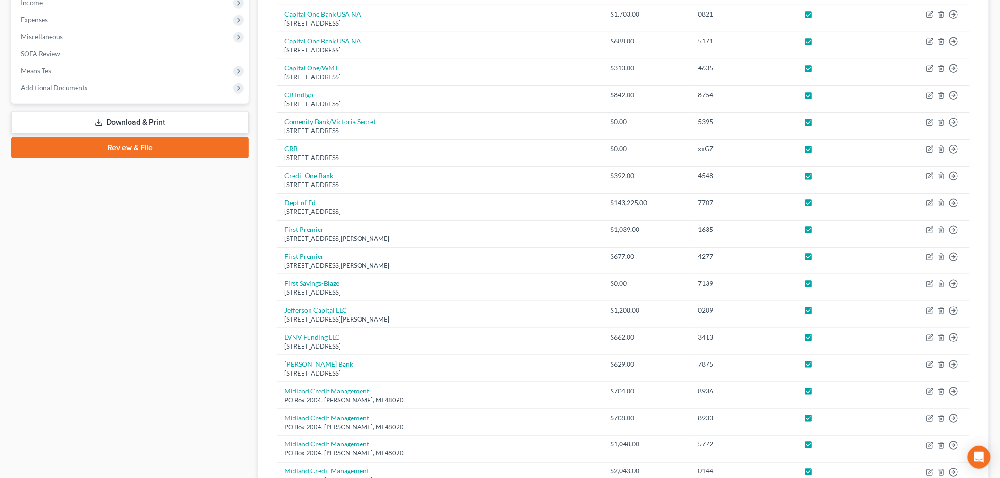
scroll to position [217, 0]
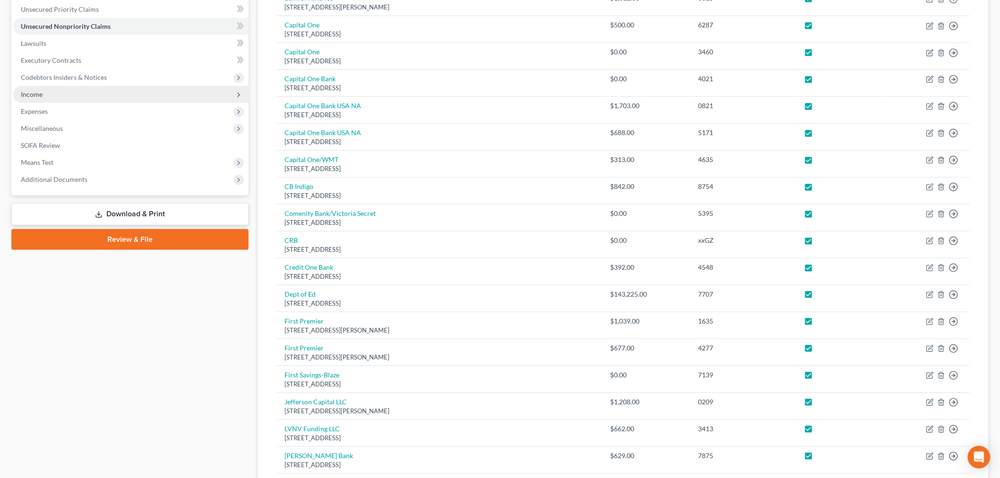
click at [71, 97] on span "Income" at bounding box center [130, 94] width 235 height 17
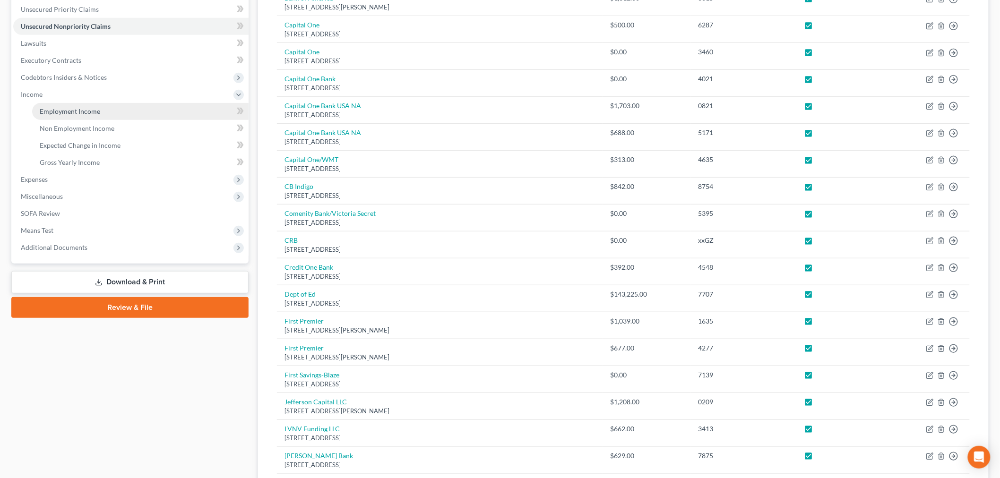
click at [81, 109] on span "Employment Income" at bounding box center [70, 111] width 61 height 8
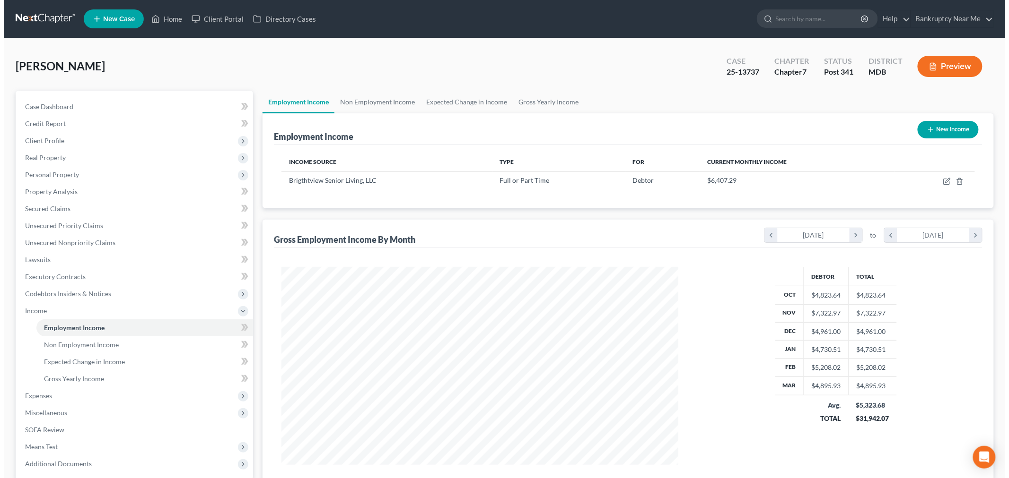
scroll to position [198, 415]
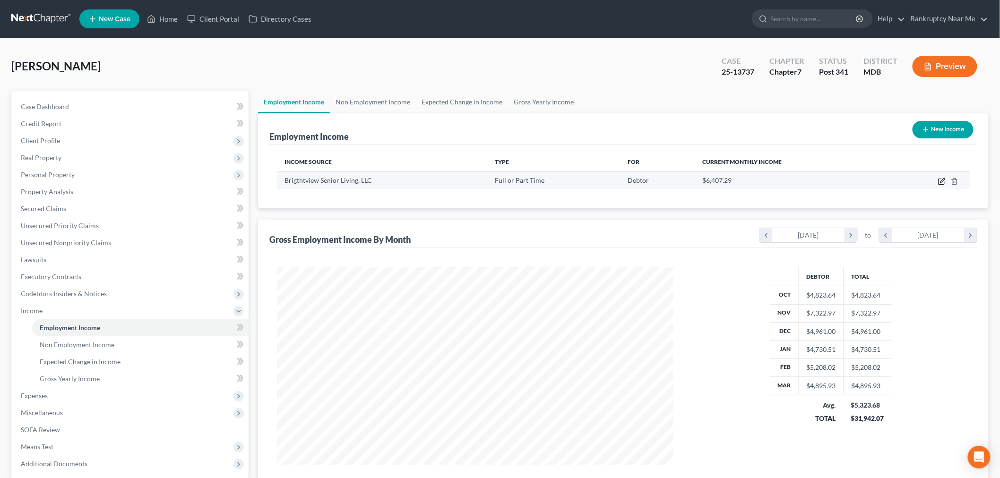
click at [939, 180] on icon "button" at bounding box center [943, 182] width 8 height 8
select select "0"
select select "21"
select select "2"
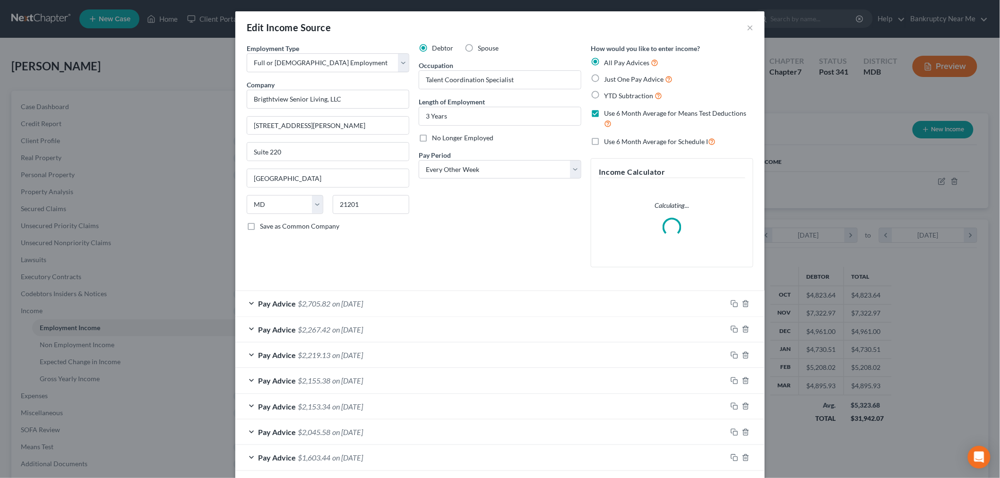
scroll to position [200, 419]
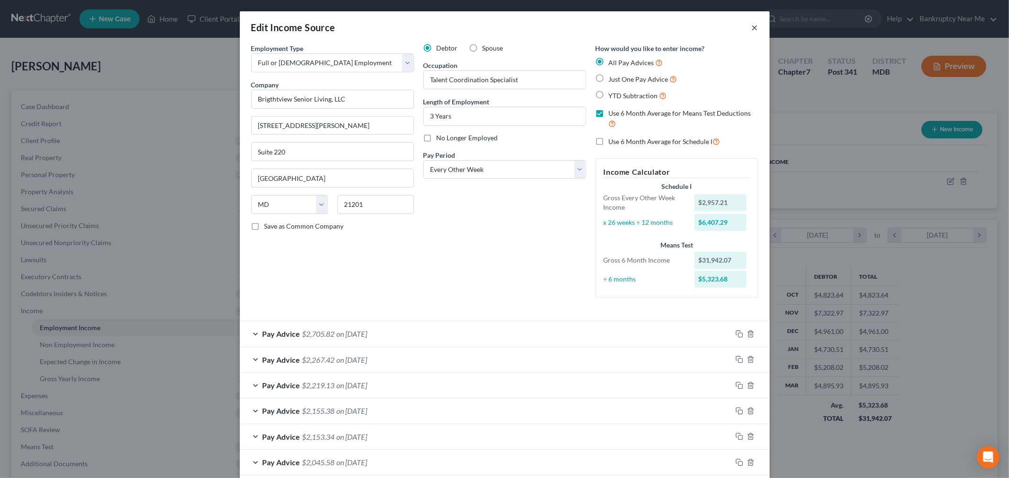
click at [751, 27] on button "×" at bounding box center [754, 27] width 7 height 11
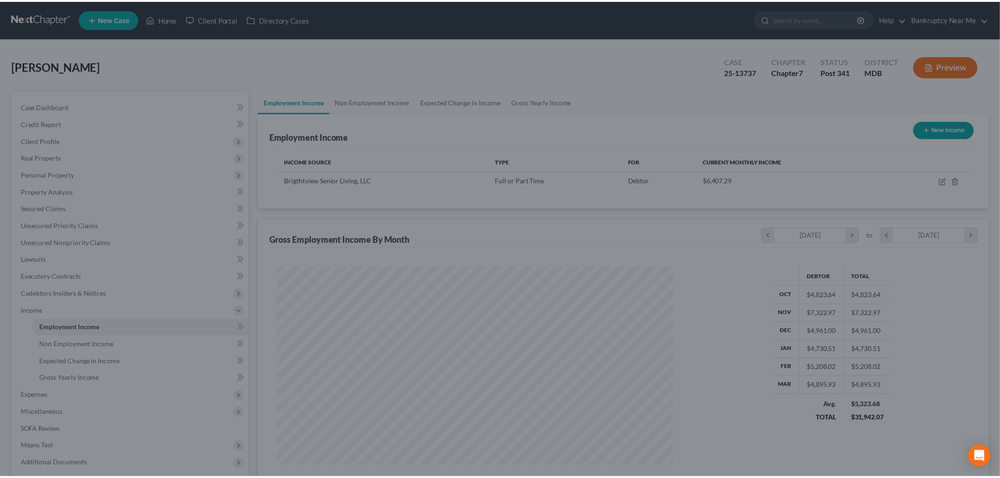
scroll to position [472627, 472410]
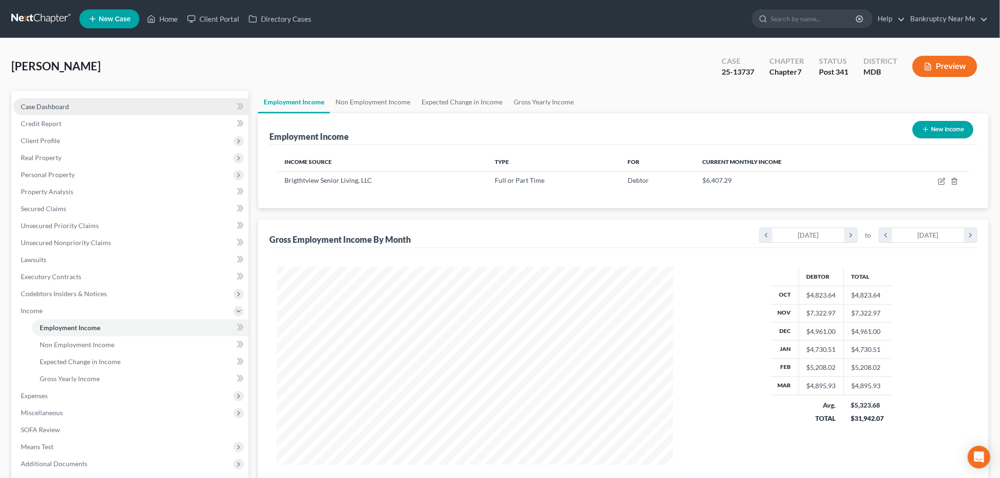
click at [154, 103] on link "Case Dashboard" at bounding box center [130, 106] width 235 height 17
select select "6"
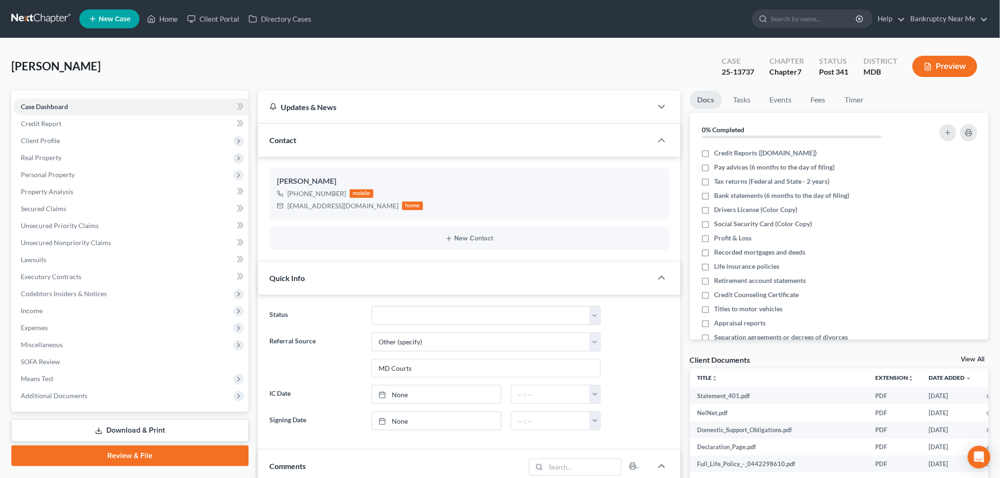
scroll to position [4897, 0]
click at [39, 12] on link at bounding box center [41, 18] width 61 height 17
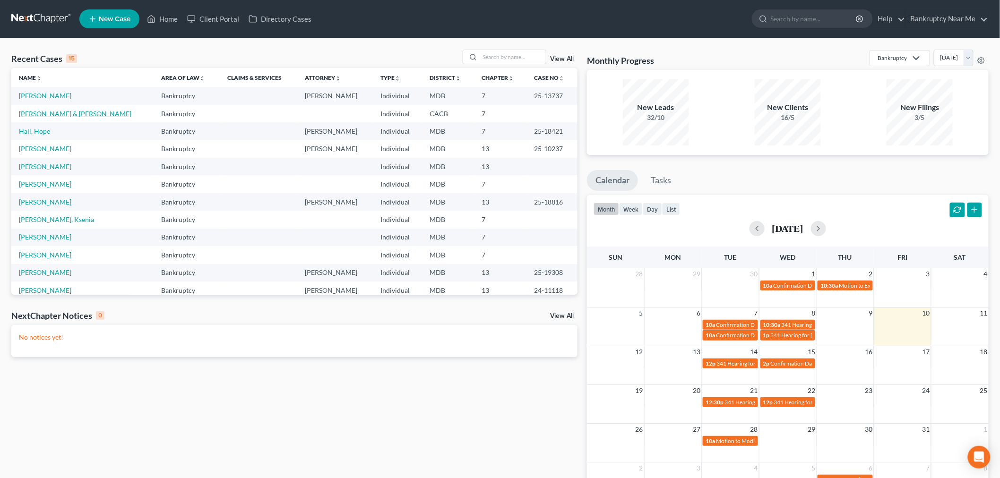
click at [55, 110] on link "[PERSON_NAME] & [PERSON_NAME]" at bounding box center [75, 114] width 113 height 8
select select "4"
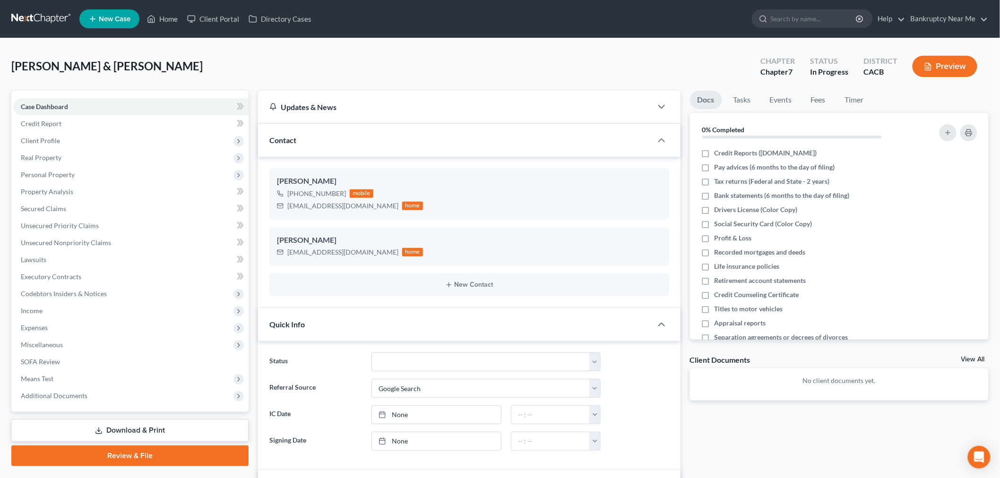
scroll to position [834, 0]
click at [48, 20] on link at bounding box center [41, 18] width 61 height 17
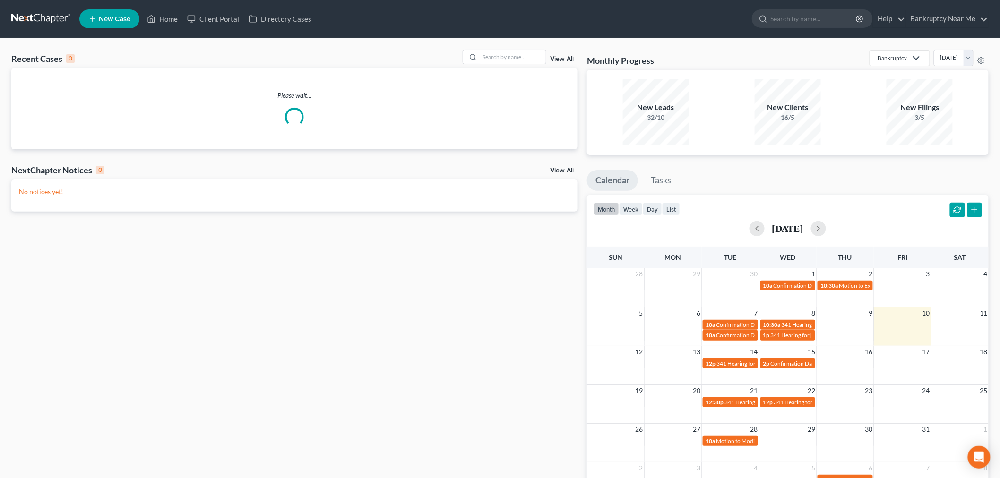
click at [526, 65] on div "Recent Cases 0 View All" at bounding box center [294, 59] width 566 height 18
click at [525, 60] on input "search" at bounding box center [513, 57] width 66 height 14
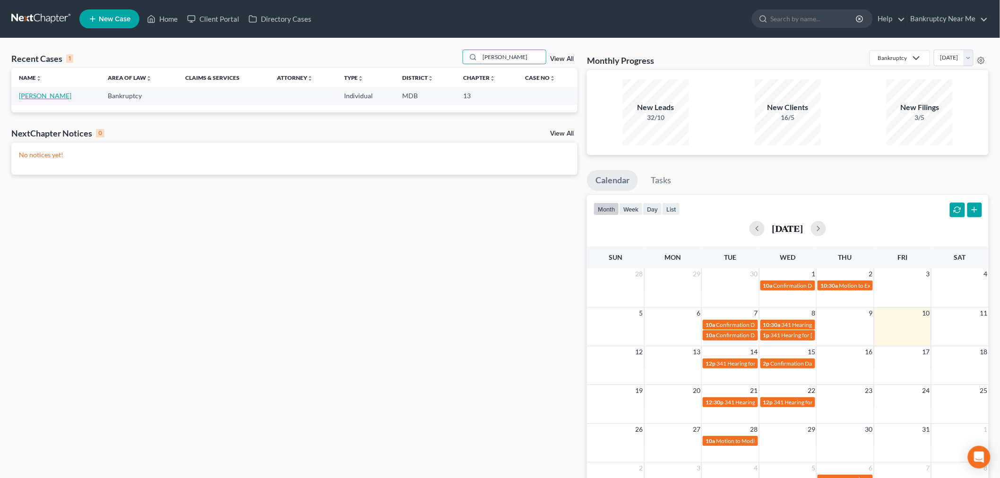
type input "[PERSON_NAME]"
click at [38, 99] on link "[PERSON_NAME]" at bounding box center [45, 96] width 52 height 8
select select "6"
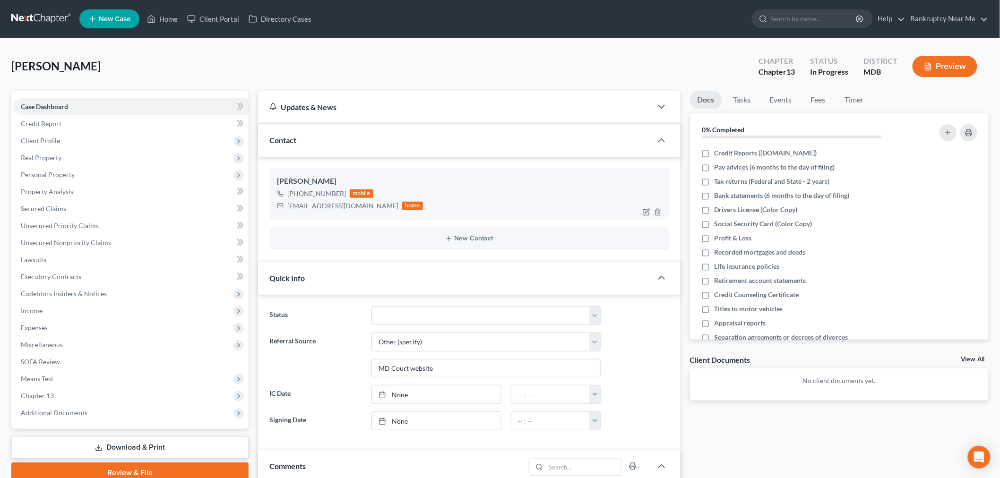
scroll to position [1226, 0]
drag, startPoint x: 362, startPoint y: 206, endPoint x: 277, endPoint y: 220, distance: 86.7
click at [277, 220] on ng-include "[PERSON_NAME] [PHONE_NUMBER] mobile [EMAIL_ADDRESS][DOMAIN_NAME] home New Conta…" at bounding box center [470, 208] width 400 height 81
drag, startPoint x: 276, startPoint y: 220, endPoint x: 322, endPoint y: 213, distance: 46.5
click at [277, 220] on ng-include "[PERSON_NAME] [PHONE_NUMBER] mobile [EMAIL_ADDRESS][DOMAIN_NAME] home New Conta…" at bounding box center [470, 208] width 400 height 81
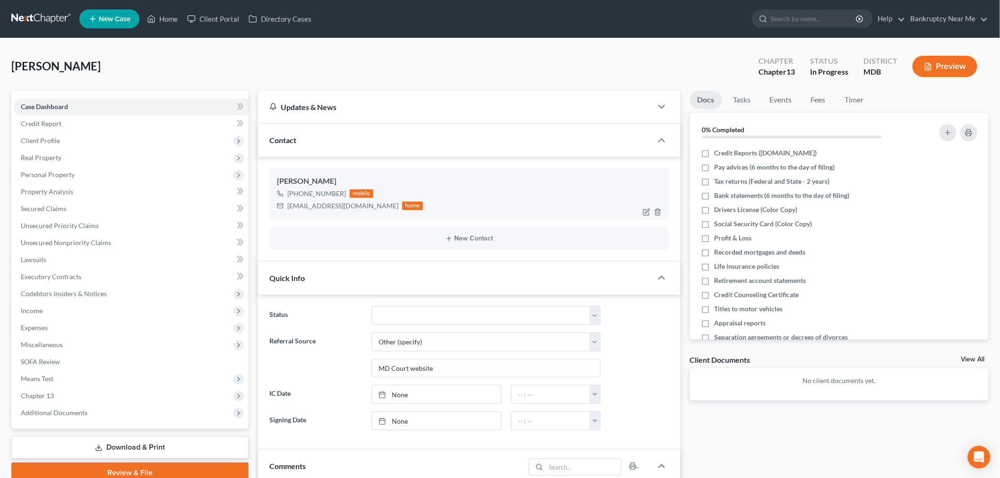
drag, startPoint x: 311, startPoint y: 216, endPoint x: 320, endPoint y: 216, distance: 9.0
click at [312, 217] on div "[PERSON_NAME] [PHONE_NUMBER] mobile [EMAIL_ADDRESS][DOMAIN_NAME] home" at bounding box center [470, 193] width 400 height 51
drag, startPoint x: 364, startPoint y: 206, endPoint x: 281, endPoint y: 208, distance: 83.3
click at [281, 208] on div "[EMAIL_ADDRESS][DOMAIN_NAME] home" at bounding box center [350, 206] width 146 height 12
copy div "[EMAIL_ADDRESS][DOMAIN_NAME]"
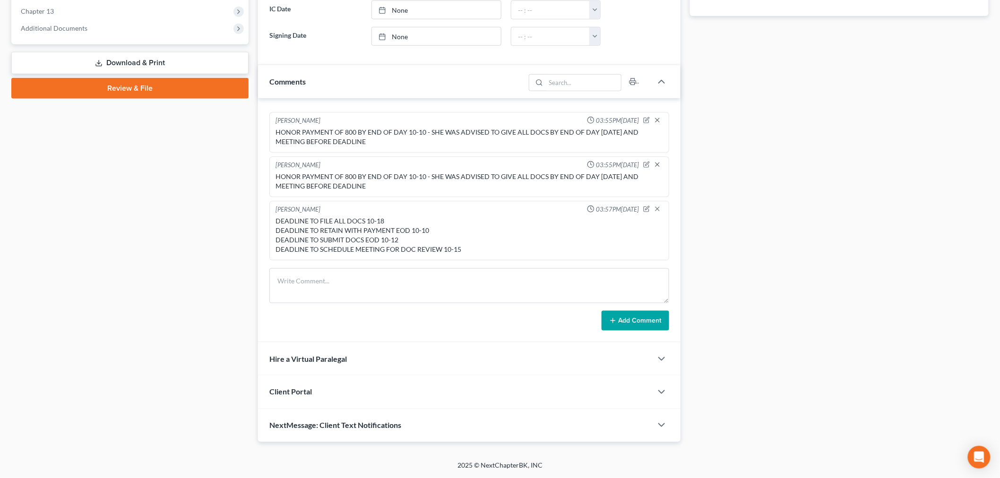
scroll to position [1225, 0]
drag, startPoint x: 381, startPoint y: 397, endPoint x: 386, endPoint y: 384, distance: 14.4
click at [380, 397] on div "Client Portal" at bounding box center [455, 392] width 394 height 33
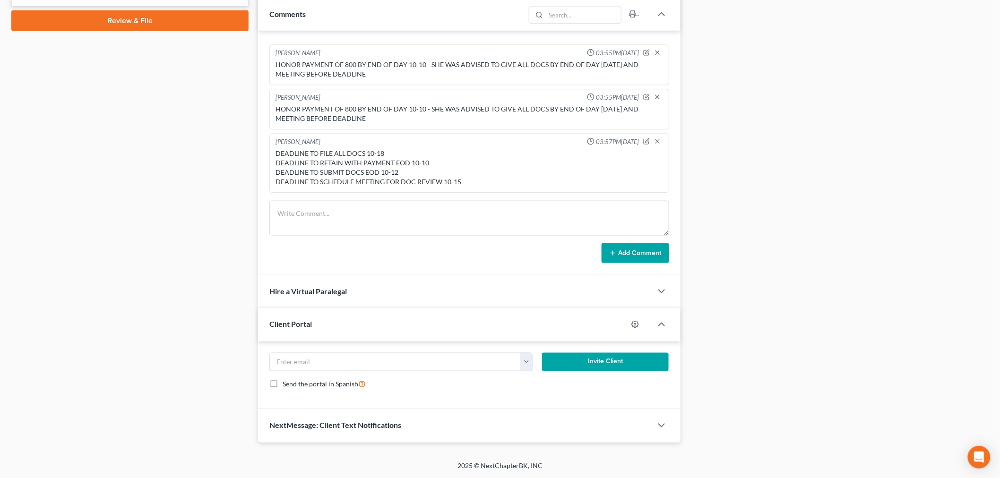
scroll to position [453, 0]
drag, startPoint x: 407, startPoint y: 365, endPoint x: 434, endPoint y: 365, distance: 27.0
click at [407, 365] on input "email" at bounding box center [395, 362] width 251 height 18
paste input "[EMAIL_ADDRESS][DOMAIN_NAME]"
type input "[EMAIL_ADDRESS][DOMAIN_NAME]"
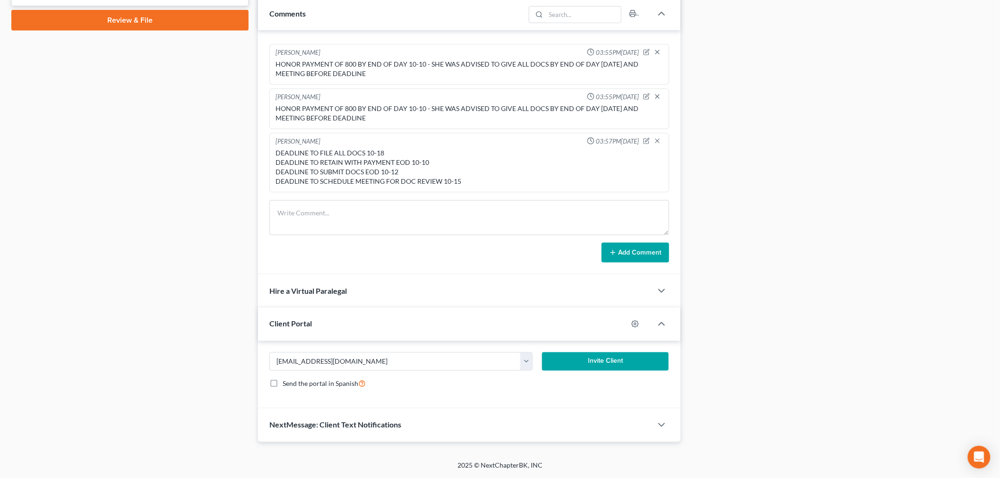
click at [560, 365] on button "Invite Client" at bounding box center [605, 362] width 127 height 19
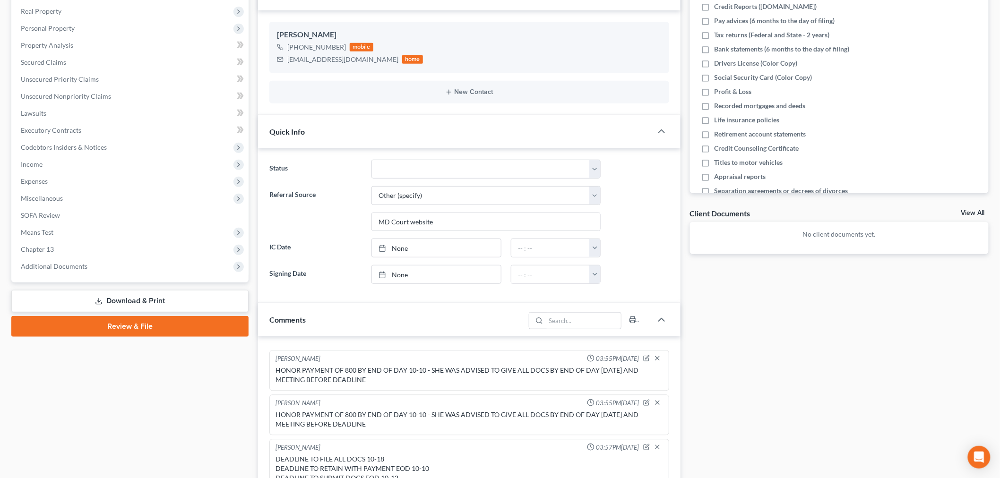
scroll to position [367, 0]
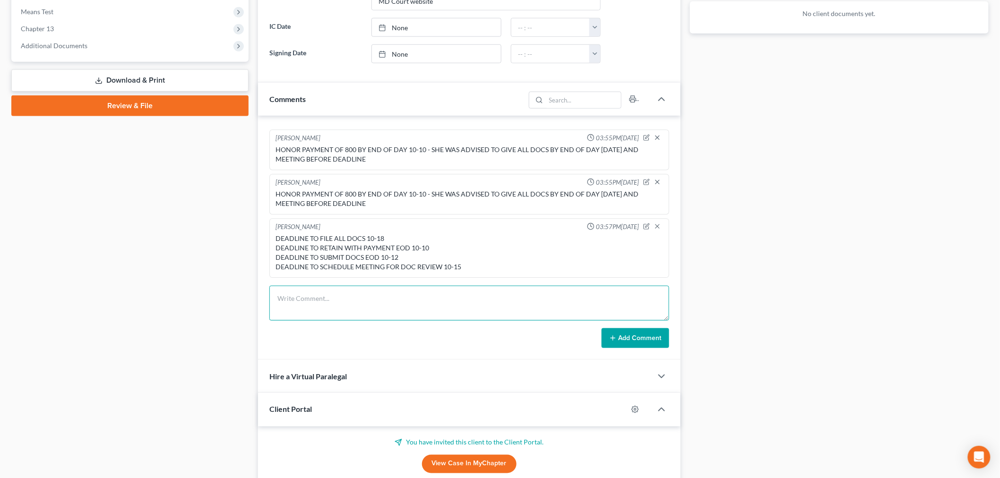
click at [593, 310] on textarea at bounding box center [470, 303] width 400 height 35
paste textarea "From: [PERSON_NAME] <[PERSON_NAME][EMAIL_ADDRESS][DOMAIN_NAME]> Sent: [DATE] 7:…"
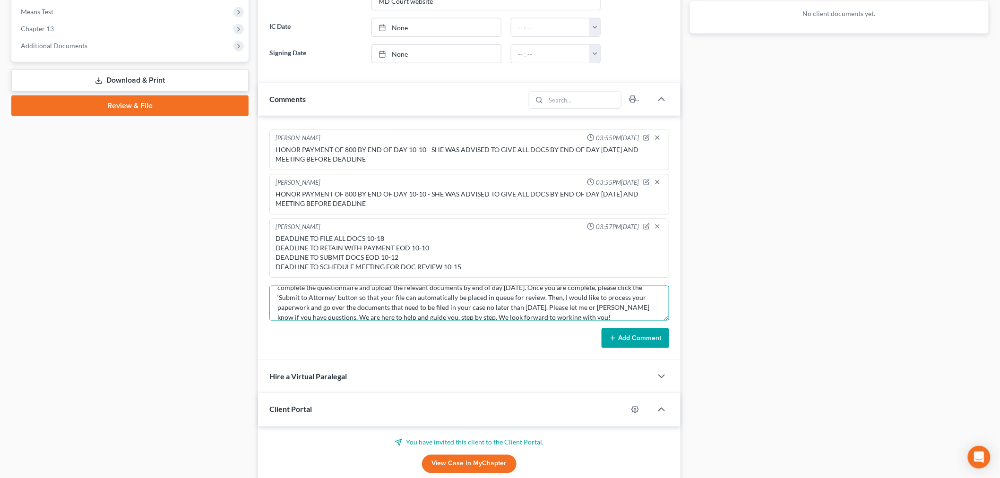
type textarea "From: [PERSON_NAME] <[PERSON_NAME][EMAIL_ADDRESS][DOMAIN_NAME]> Sent: [DATE] 7:…"
click at [627, 344] on button "Add Comment" at bounding box center [636, 339] width 68 height 20
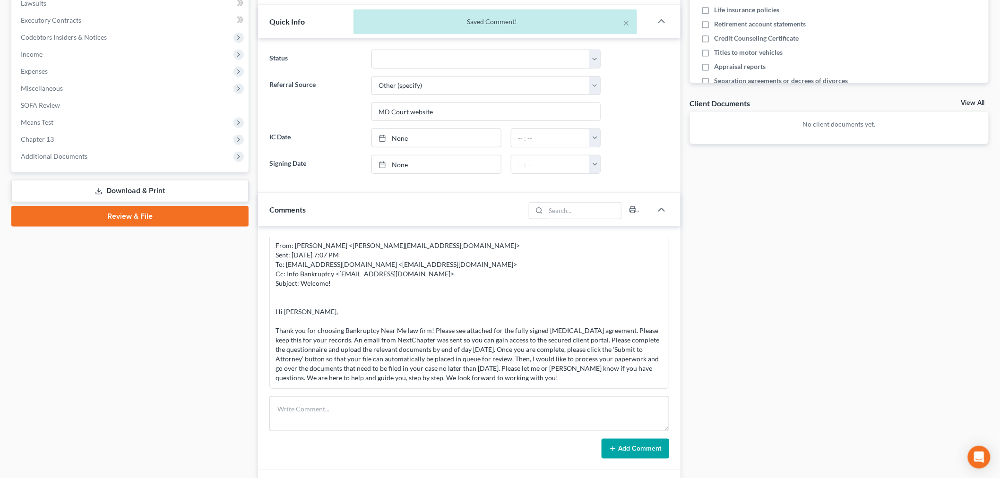
scroll to position [105, 0]
